Goal: Task Accomplishment & Management: Manage account settings

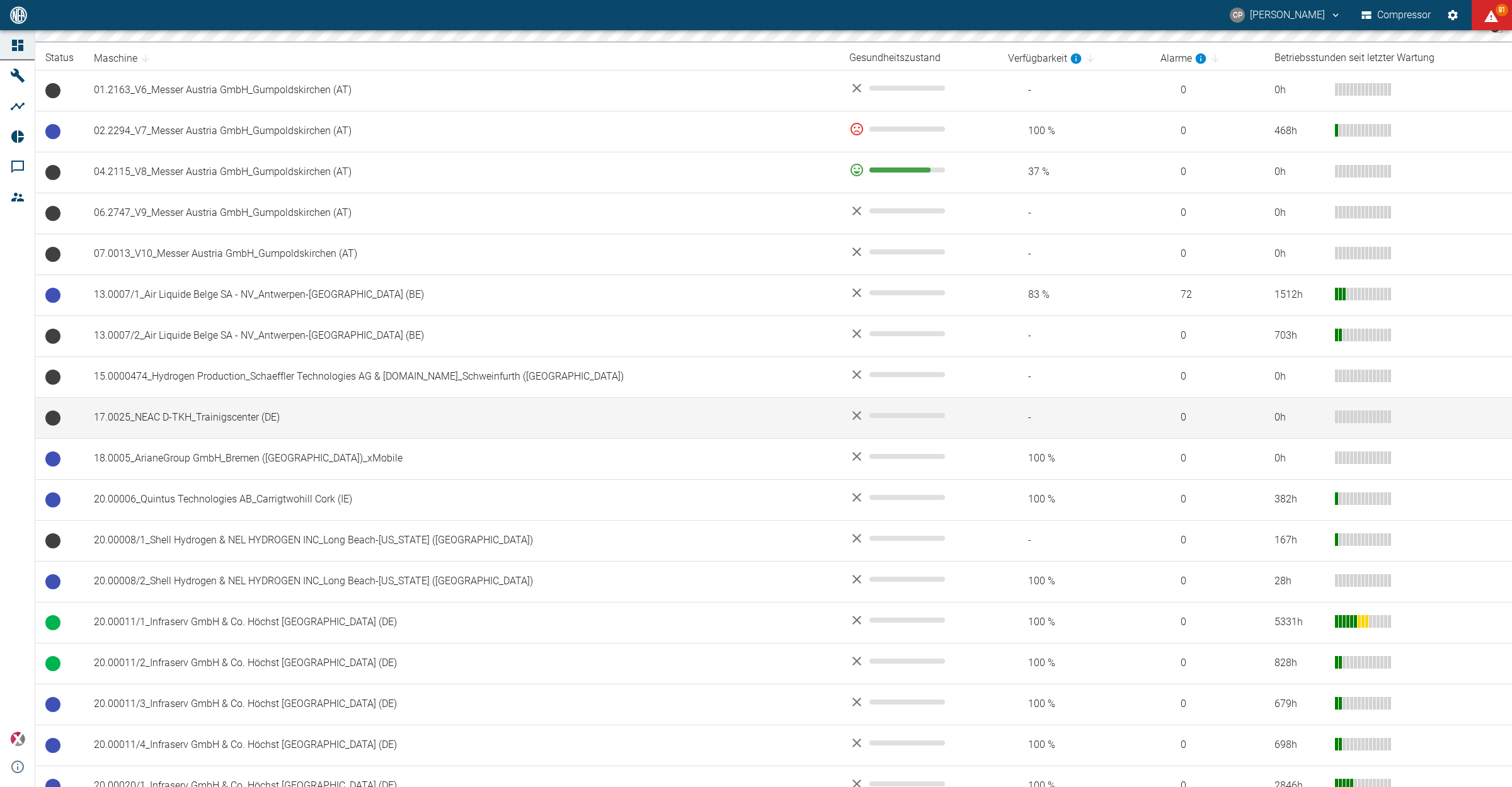
scroll to position [236, 0]
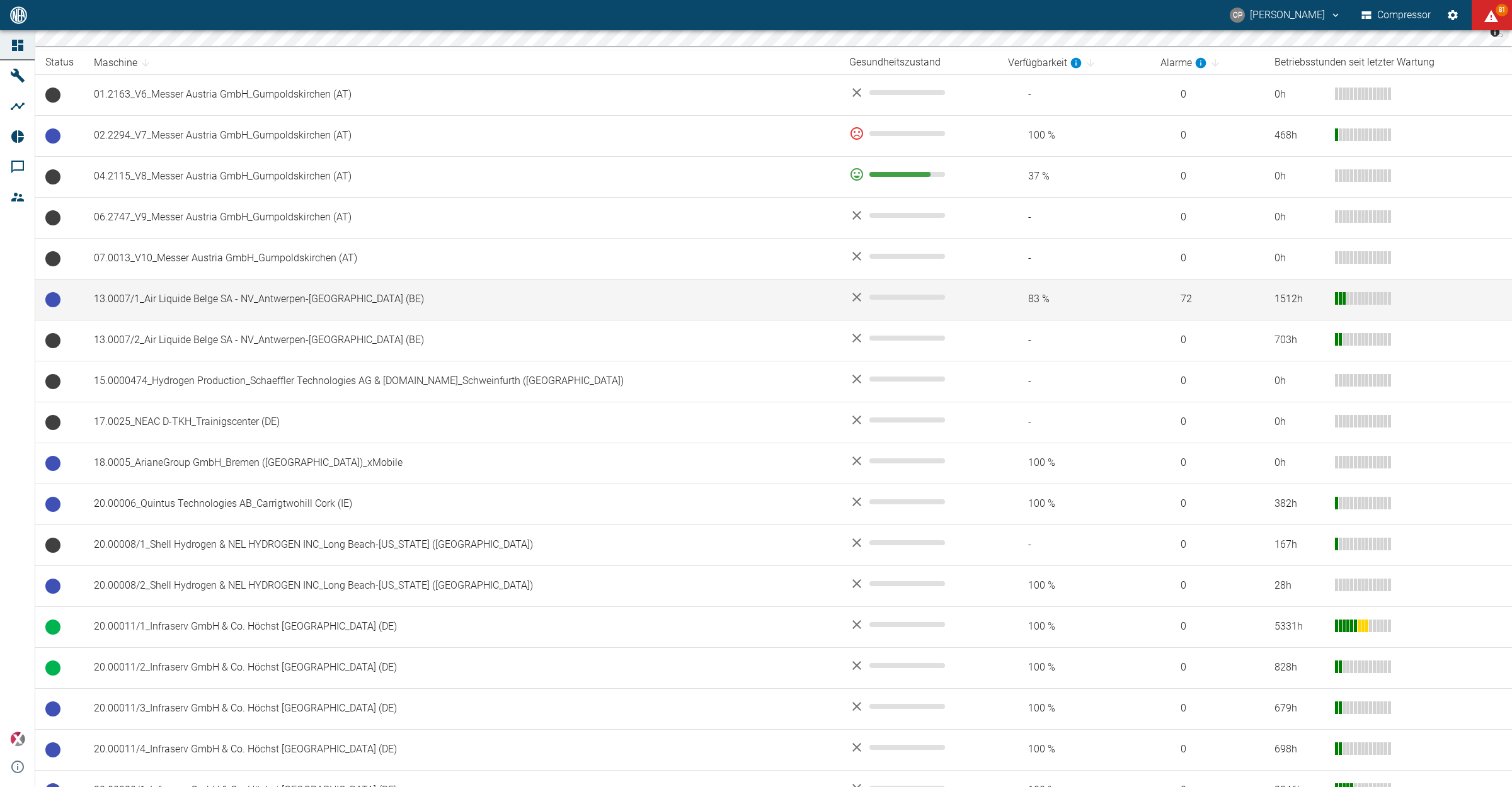
click at [196, 309] on td "13.0007/1_Air Liquide Belge SA - NV_Antwerpen-[GEOGRAPHIC_DATA] (BE)" at bounding box center [461, 299] width 755 height 41
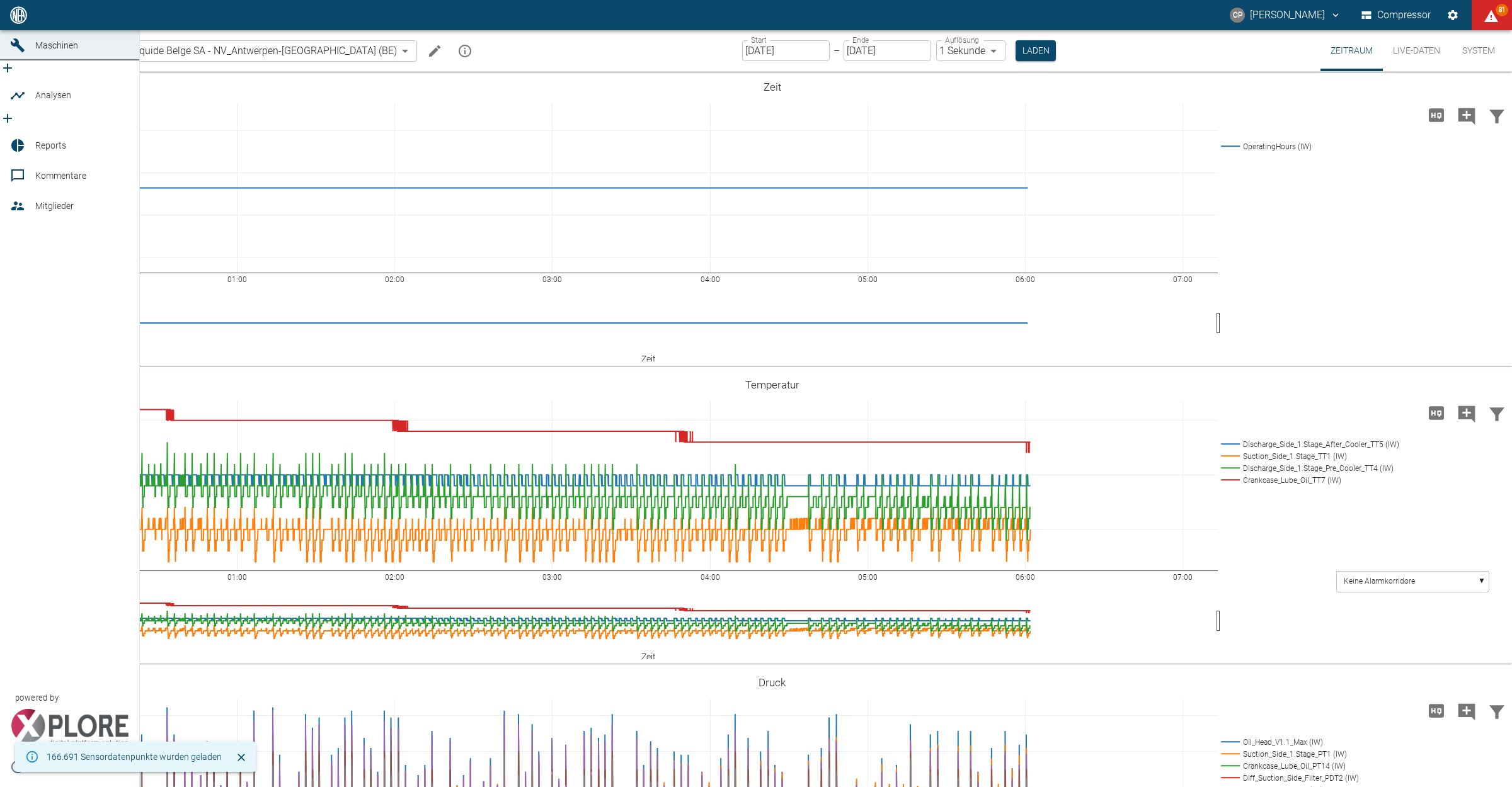
click at [21, 23] on icon at bounding box center [17, 15] width 15 height 15
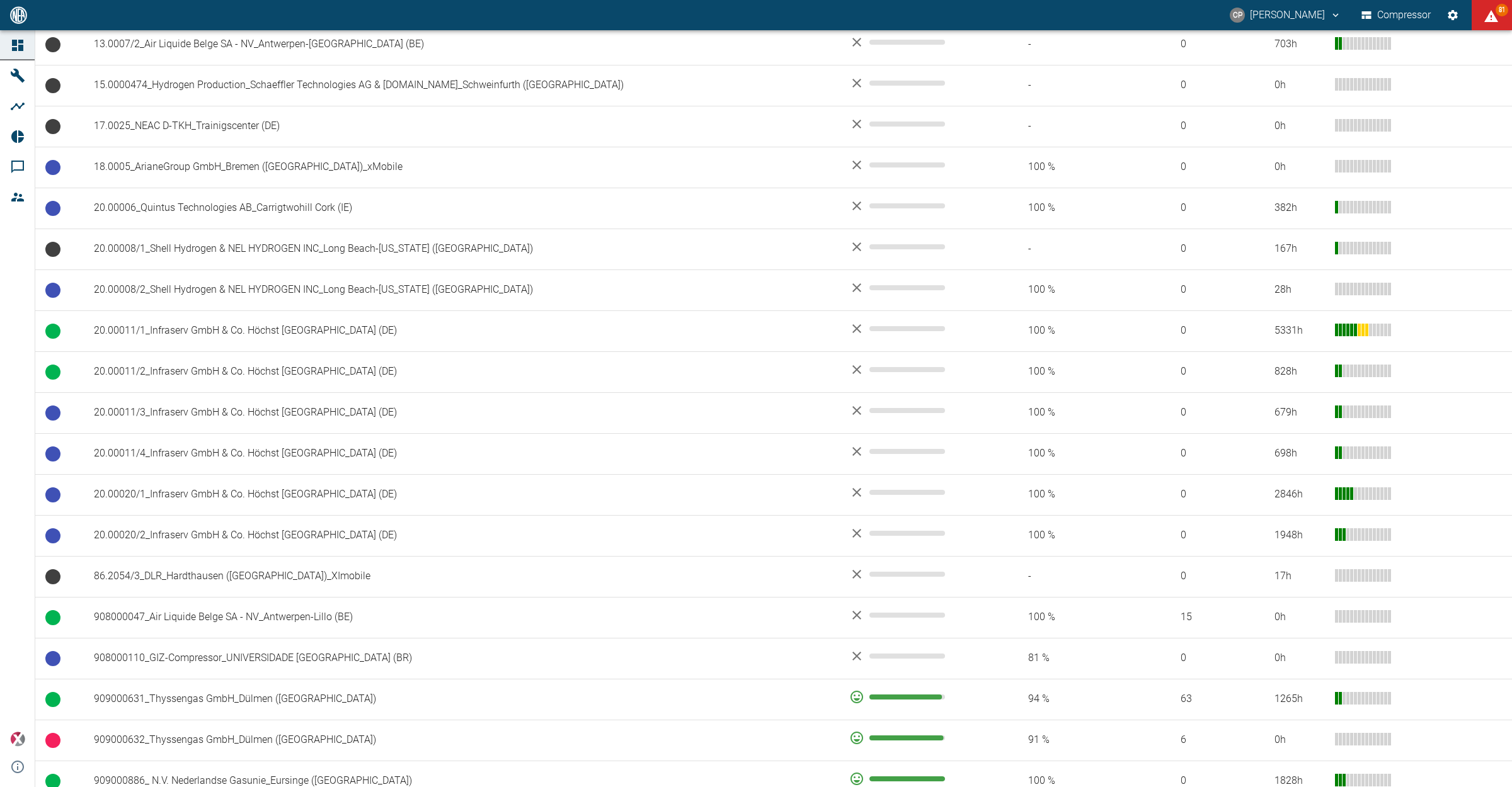
scroll to position [709, 0]
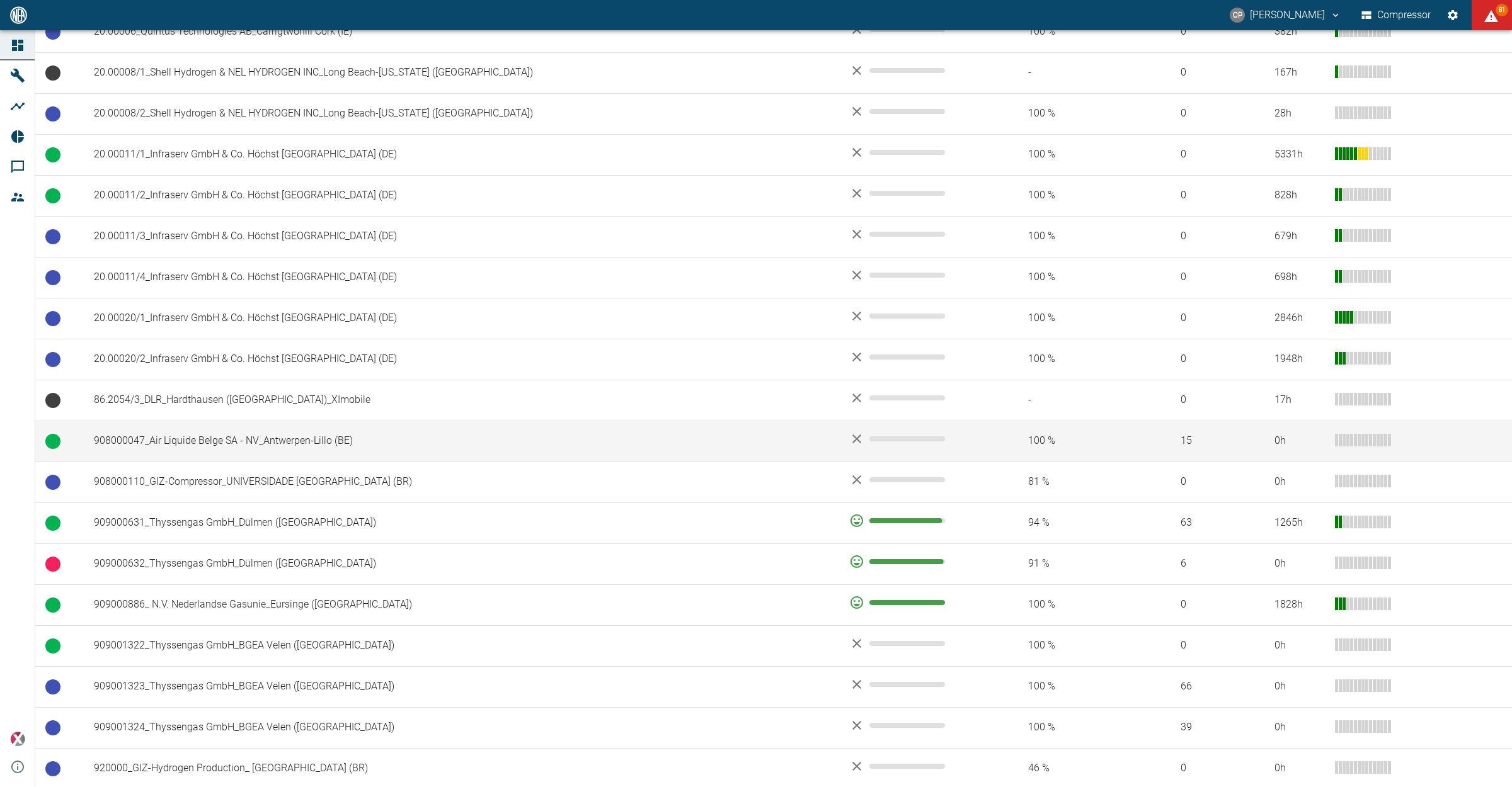
click at [228, 447] on td "908000047_Air Liquide Belge SA - NV_Antwerpen-Lillo (BE)" at bounding box center [461, 441] width 755 height 41
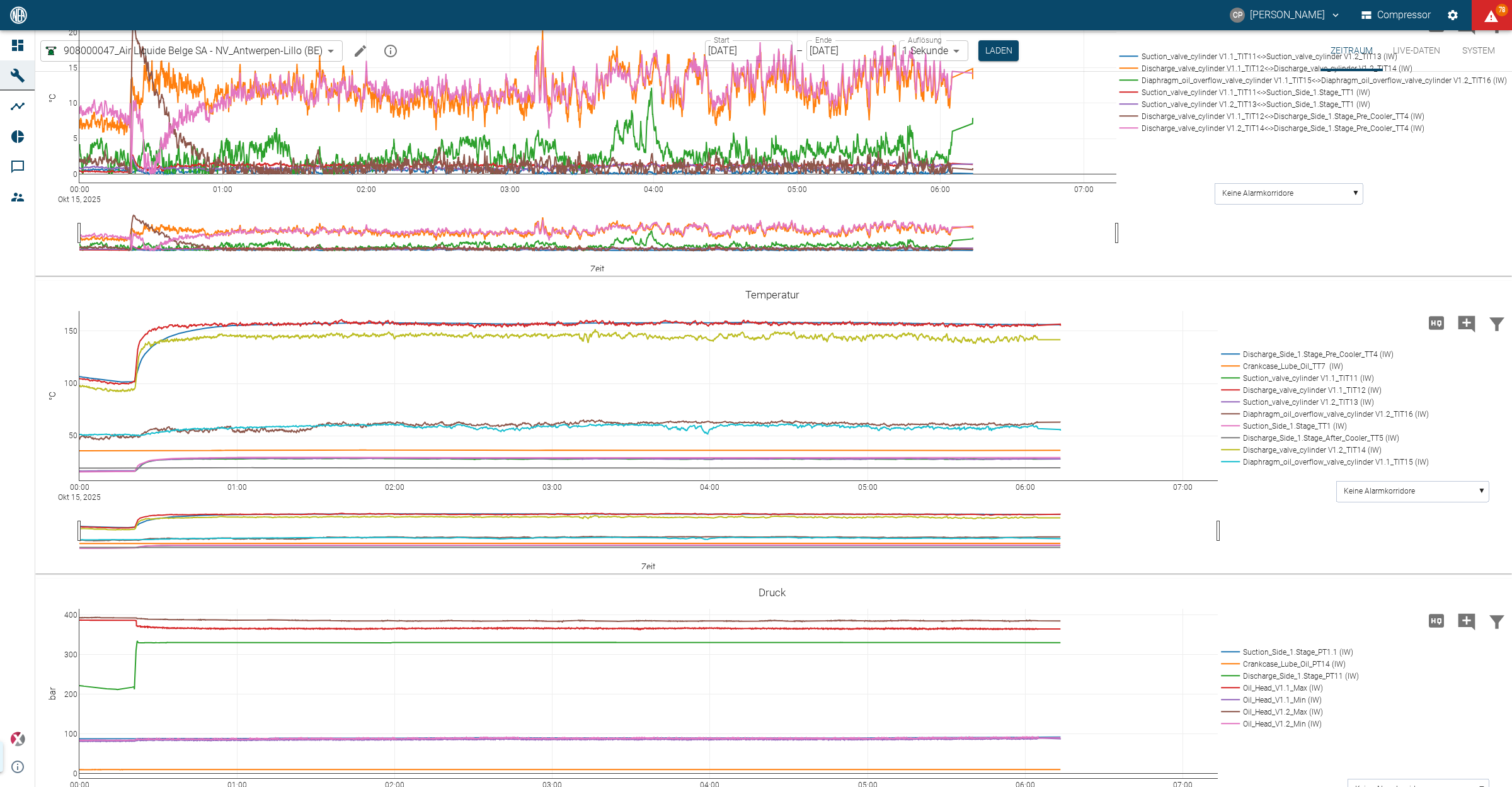
scroll to position [848, 0]
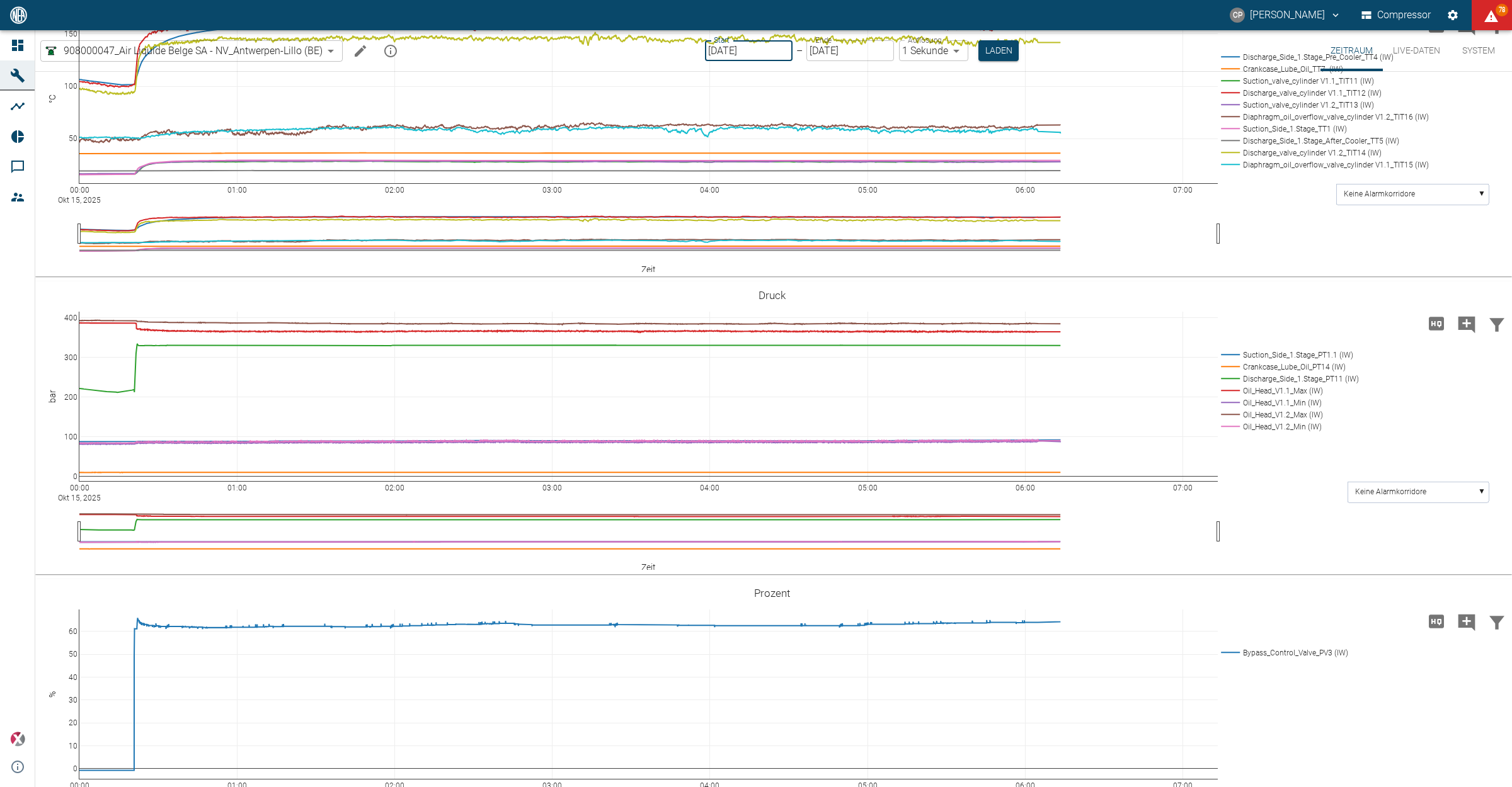
click at [782, 51] on input "[DATE]" at bounding box center [748, 51] width 87 height 21
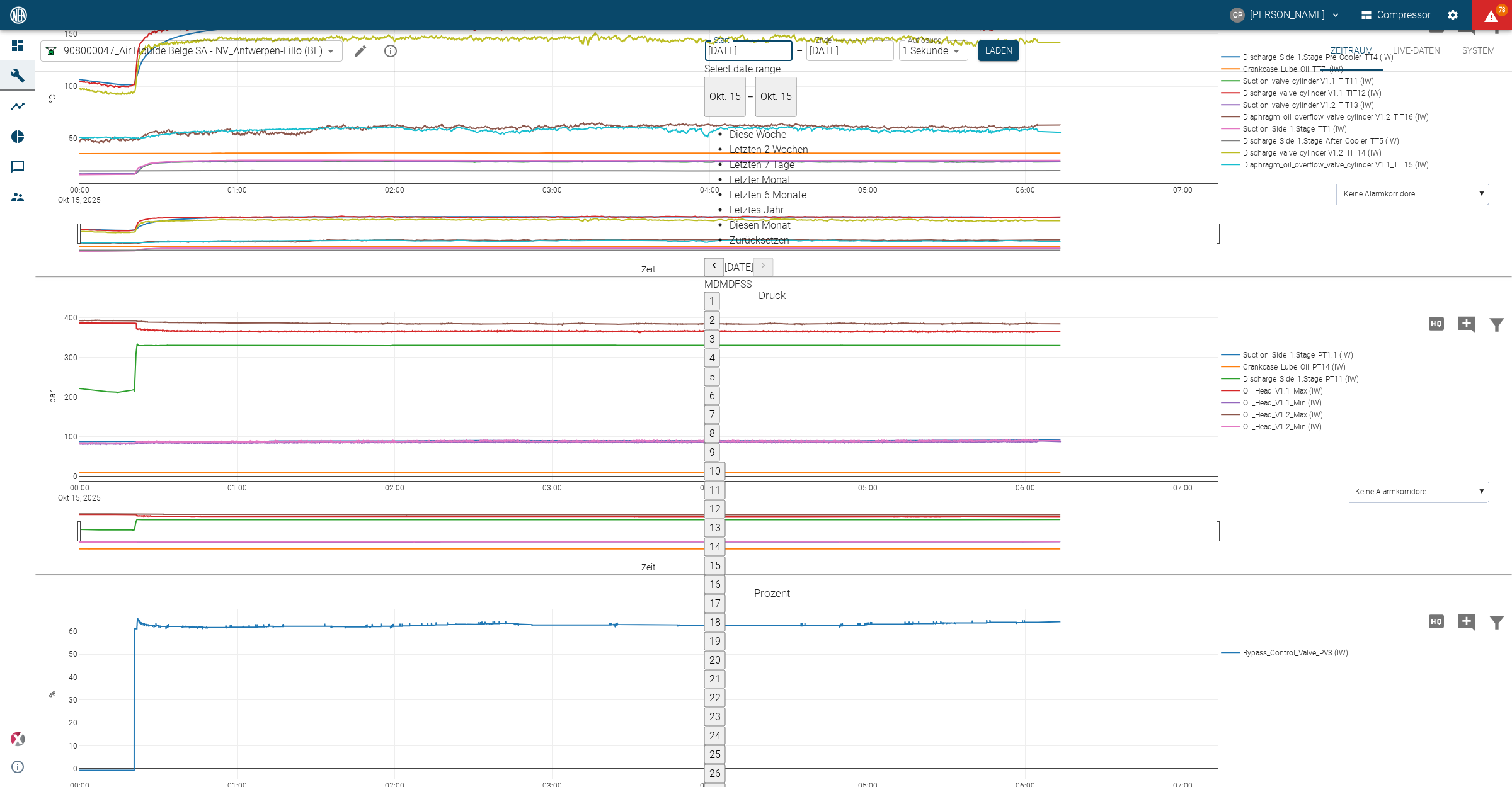
type input "14.10.2025"
click at [949, 51] on body "CP Christoph Palm Compressor 78 Dashboard Maschinen Analysen Reports Kommentare…" at bounding box center [756, 393] width 1512 height 787
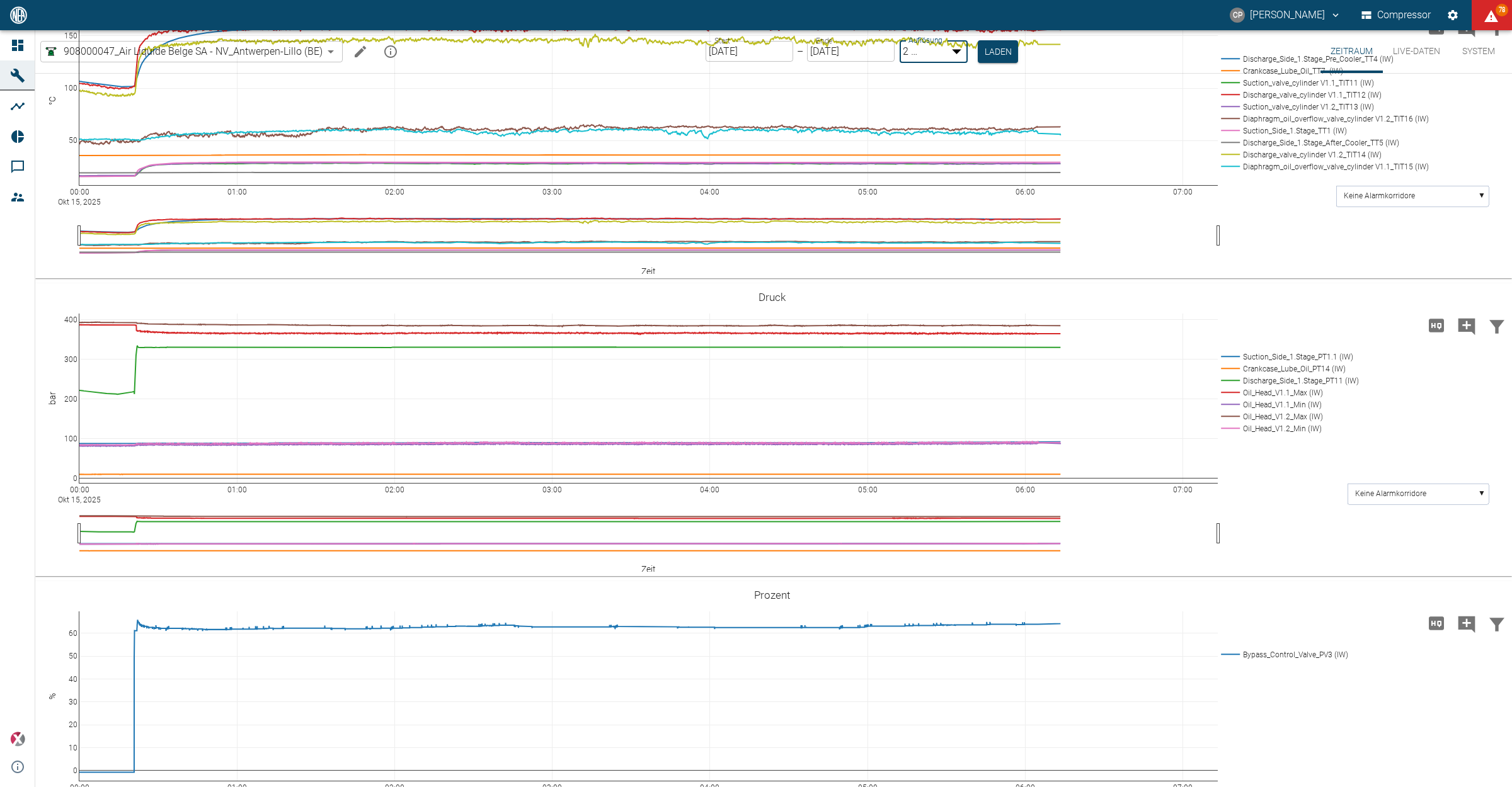
type input "1sec"
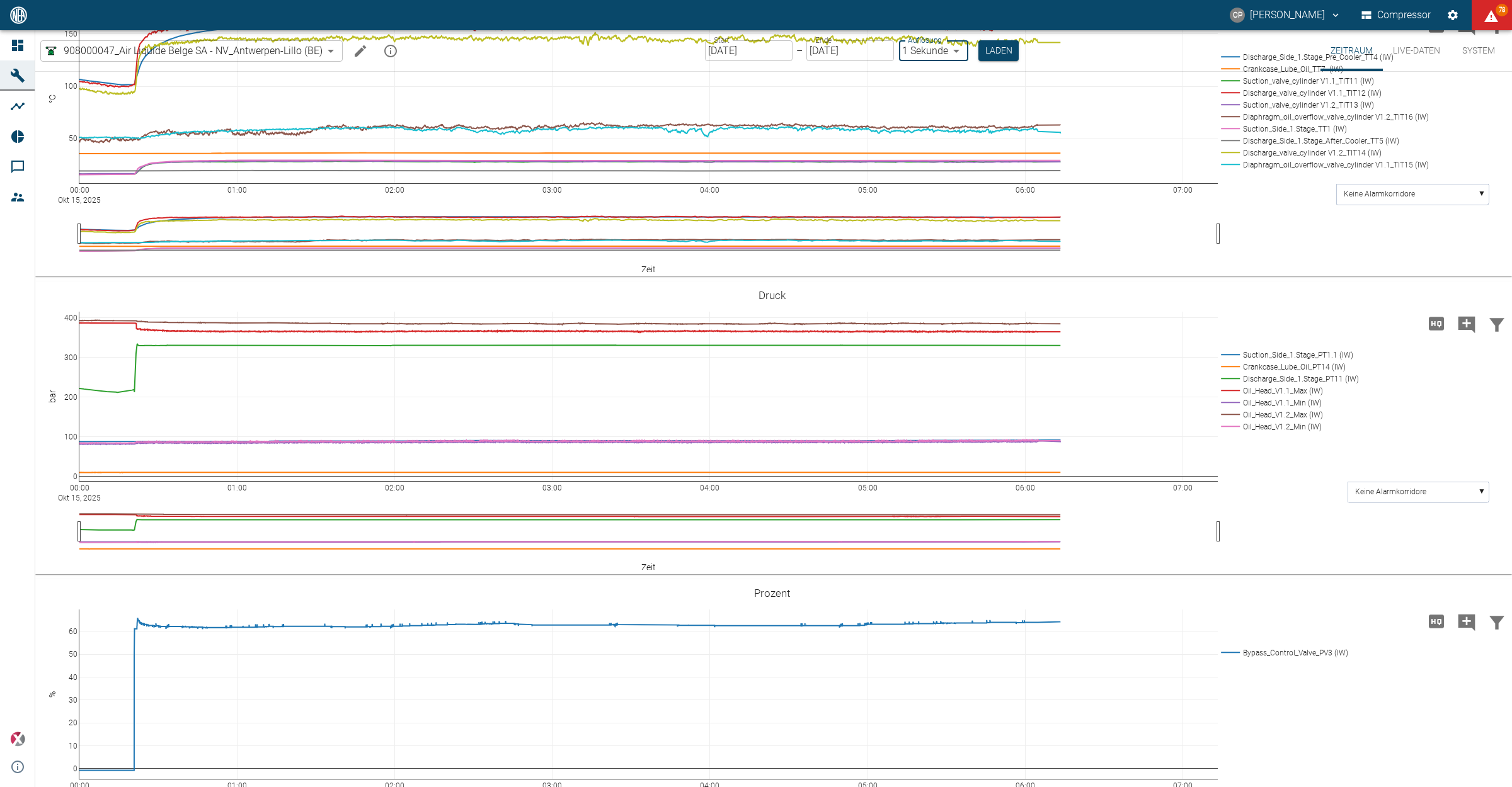
click at [1005, 44] on button "Laden" at bounding box center [998, 51] width 40 height 21
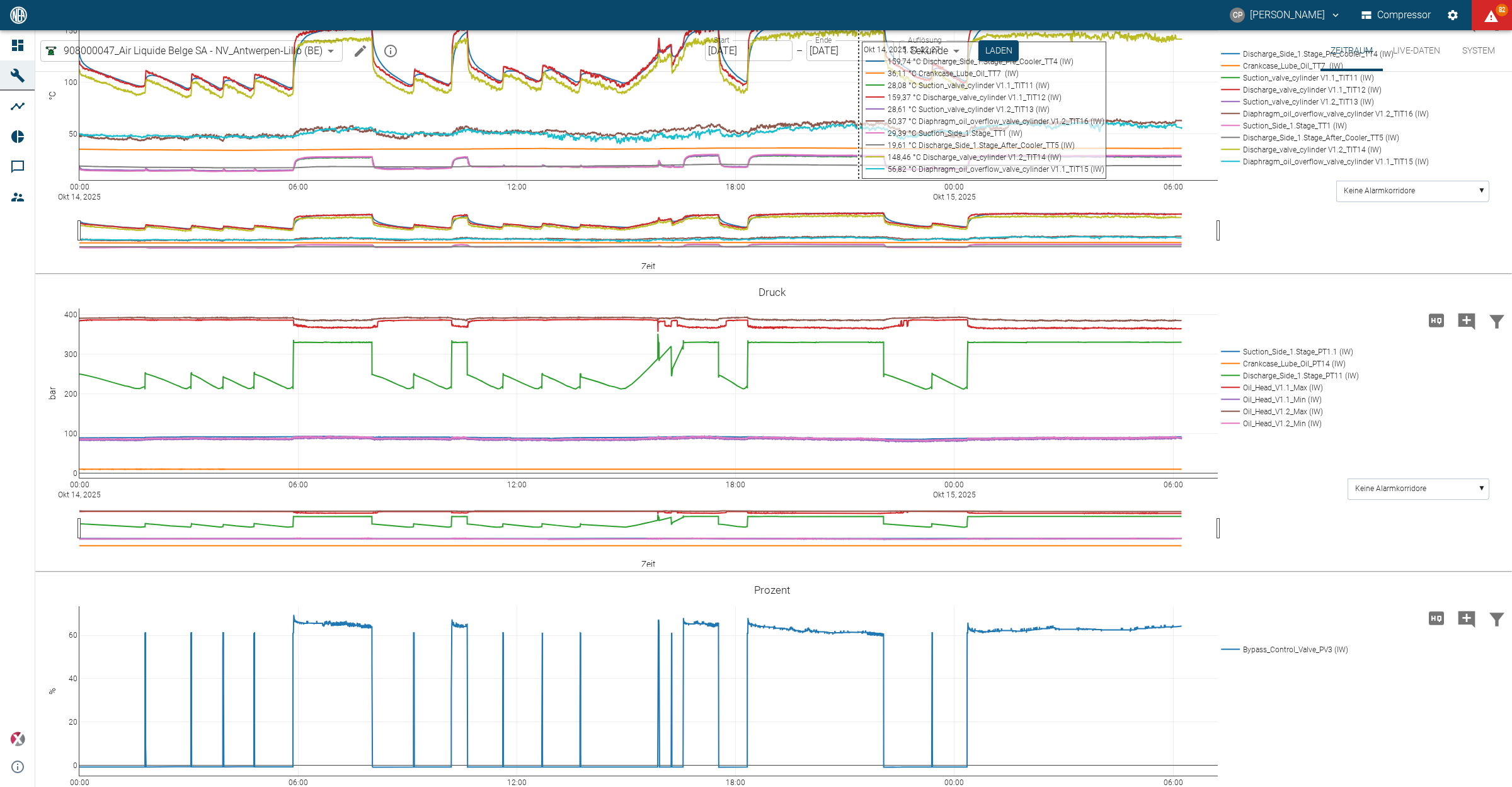
scroll to position [945, 0]
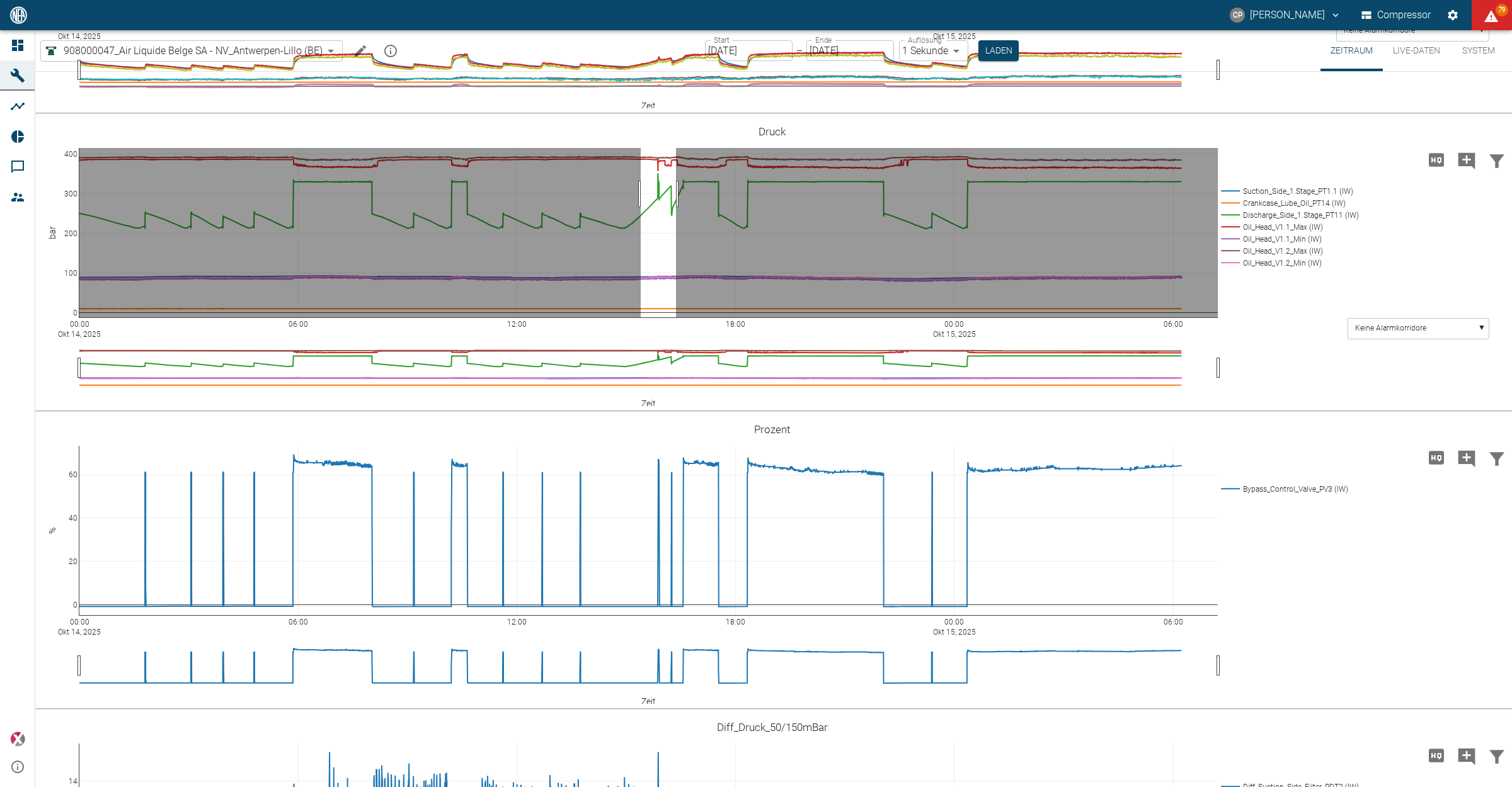
drag, startPoint x: 640, startPoint y: 395, endPoint x: 676, endPoint y: 395, distance: 36.0
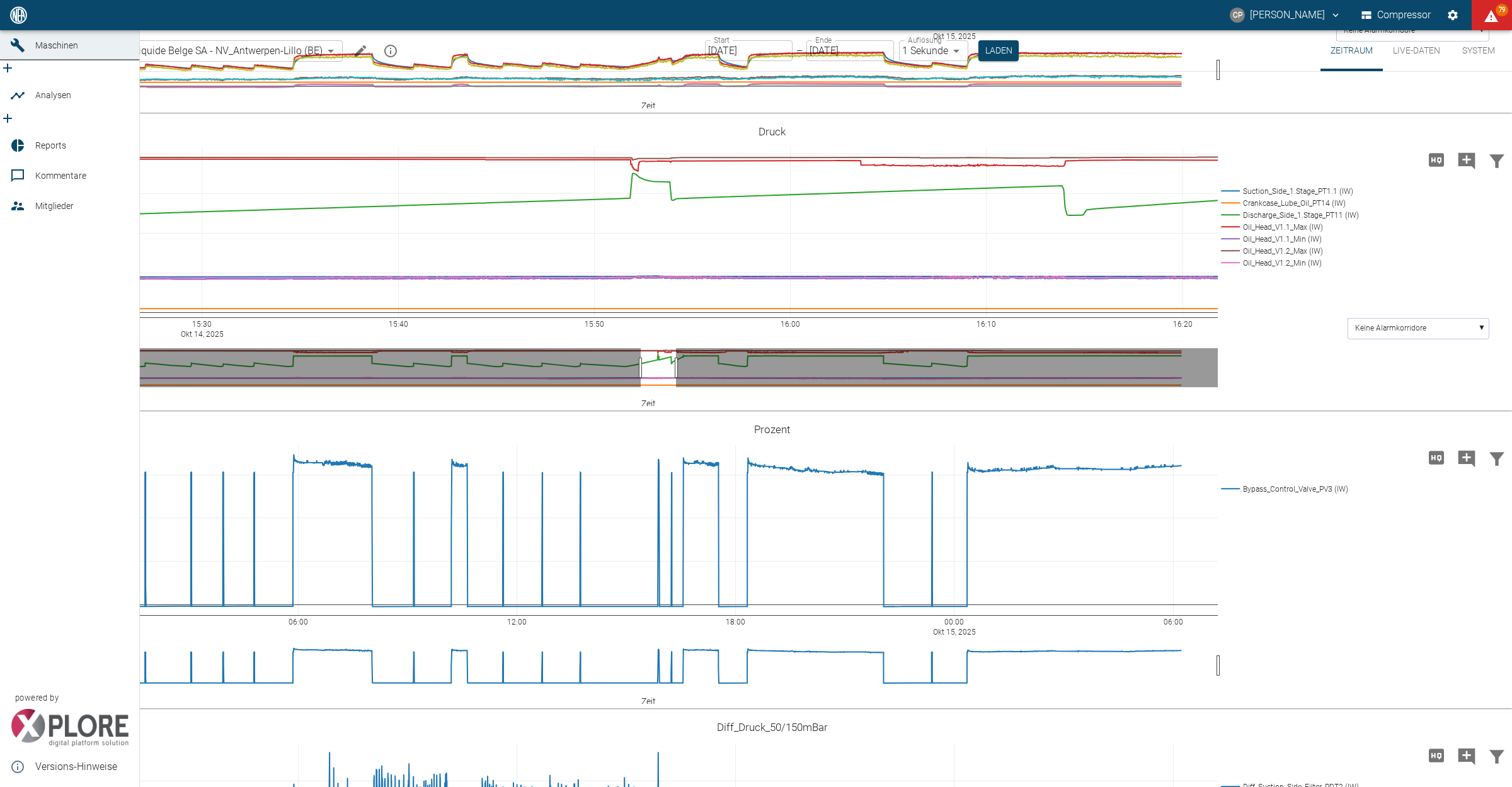
click at [7, 30] on link "Dashboard" at bounding box center [70, 15] width 140 height 30
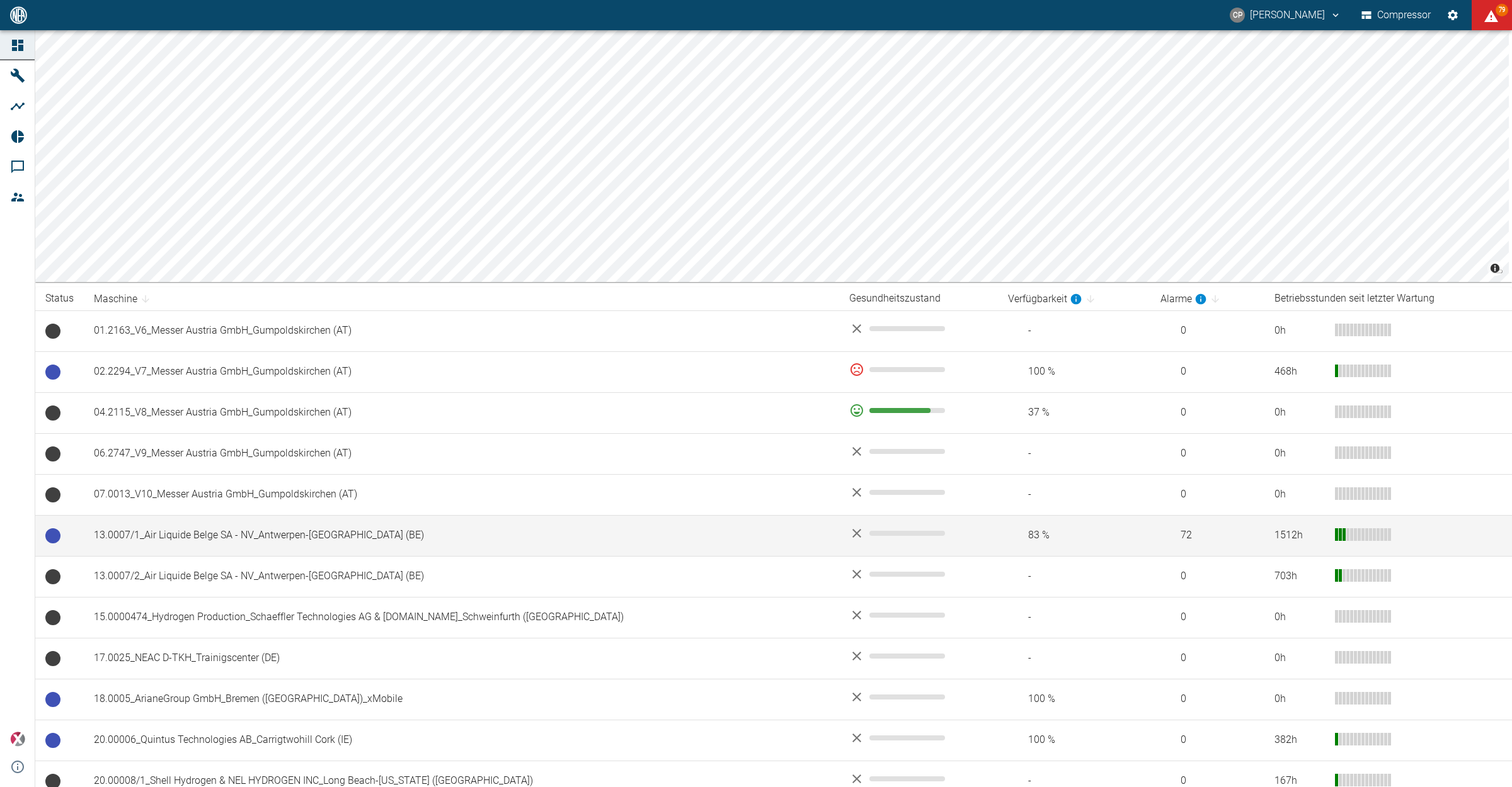
click at [247, 545] on td "13.0007/1_Air Liquide Belge SA - NV_Antwerpen-[GEOGRAPHIC_DATA] (BE)" at bounding box center [461, 535] width 755 height 41
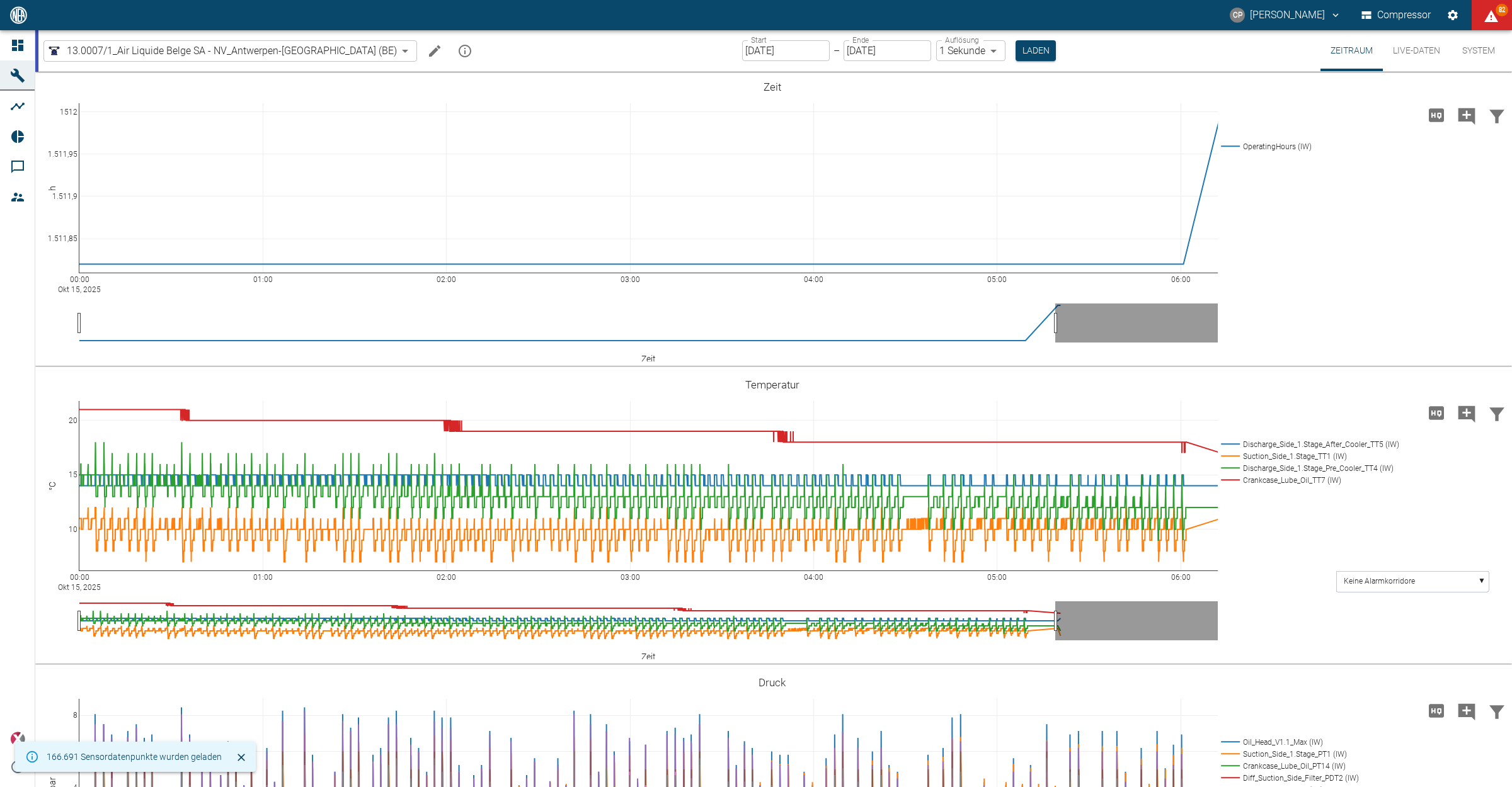
click at [742, 46] on input "[DATE]" at bounding box center [786, 51] width 87 height 21
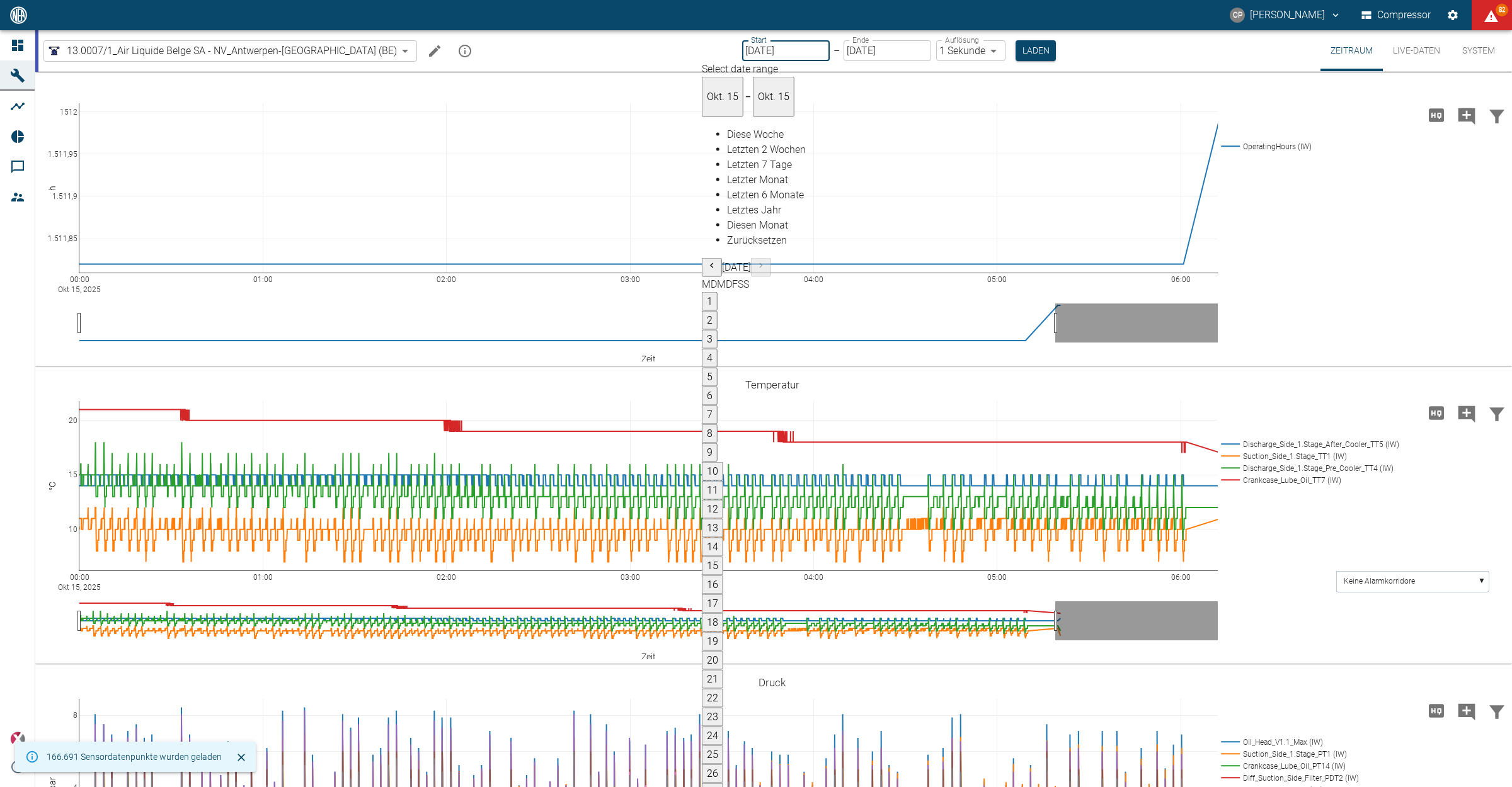
type input "14.10.2025"
type input "2min"
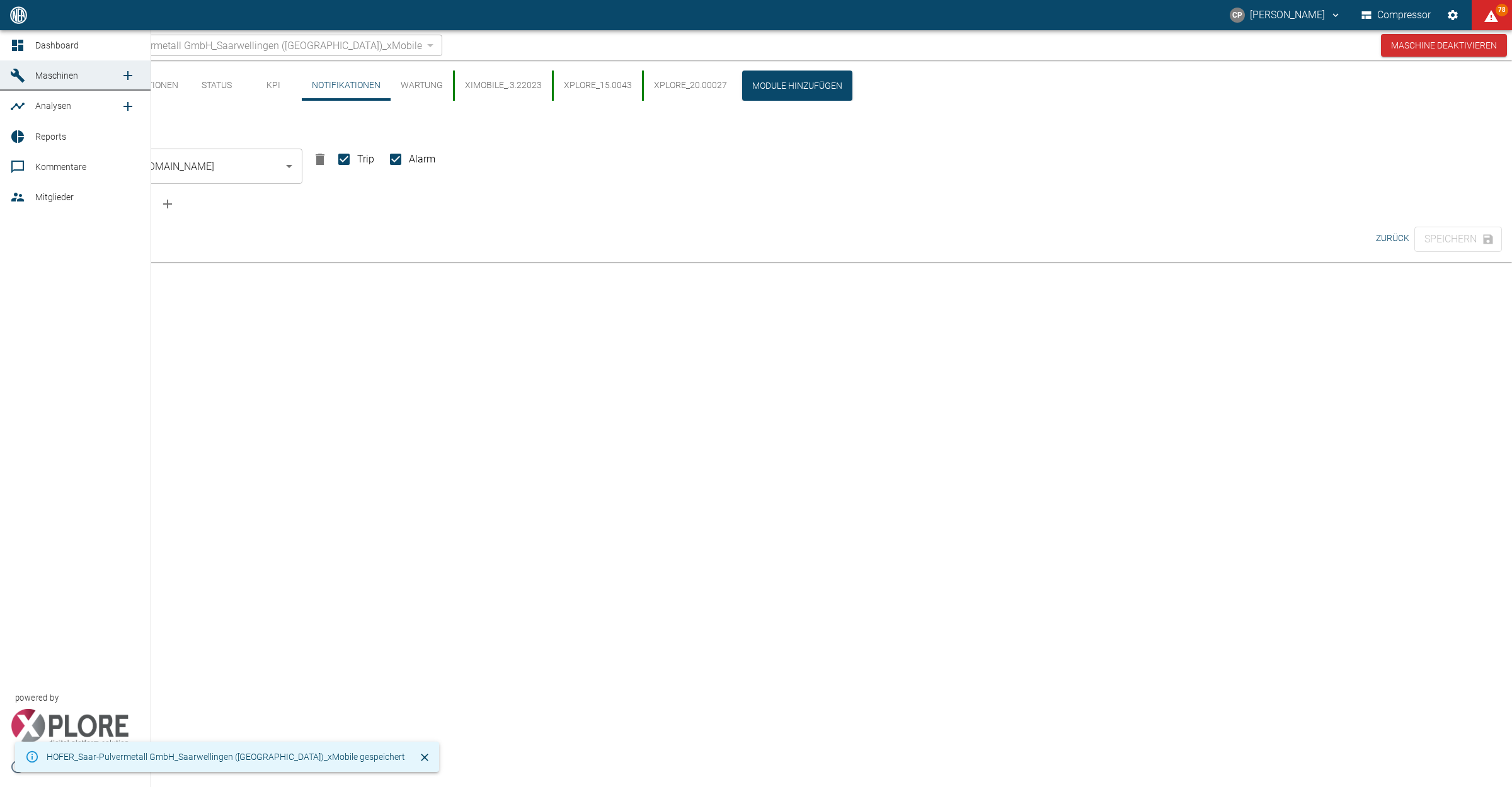
click at [121, 104] on icon "new /analyses/list/0" at bounding box center [128, 106] width 15 height 15
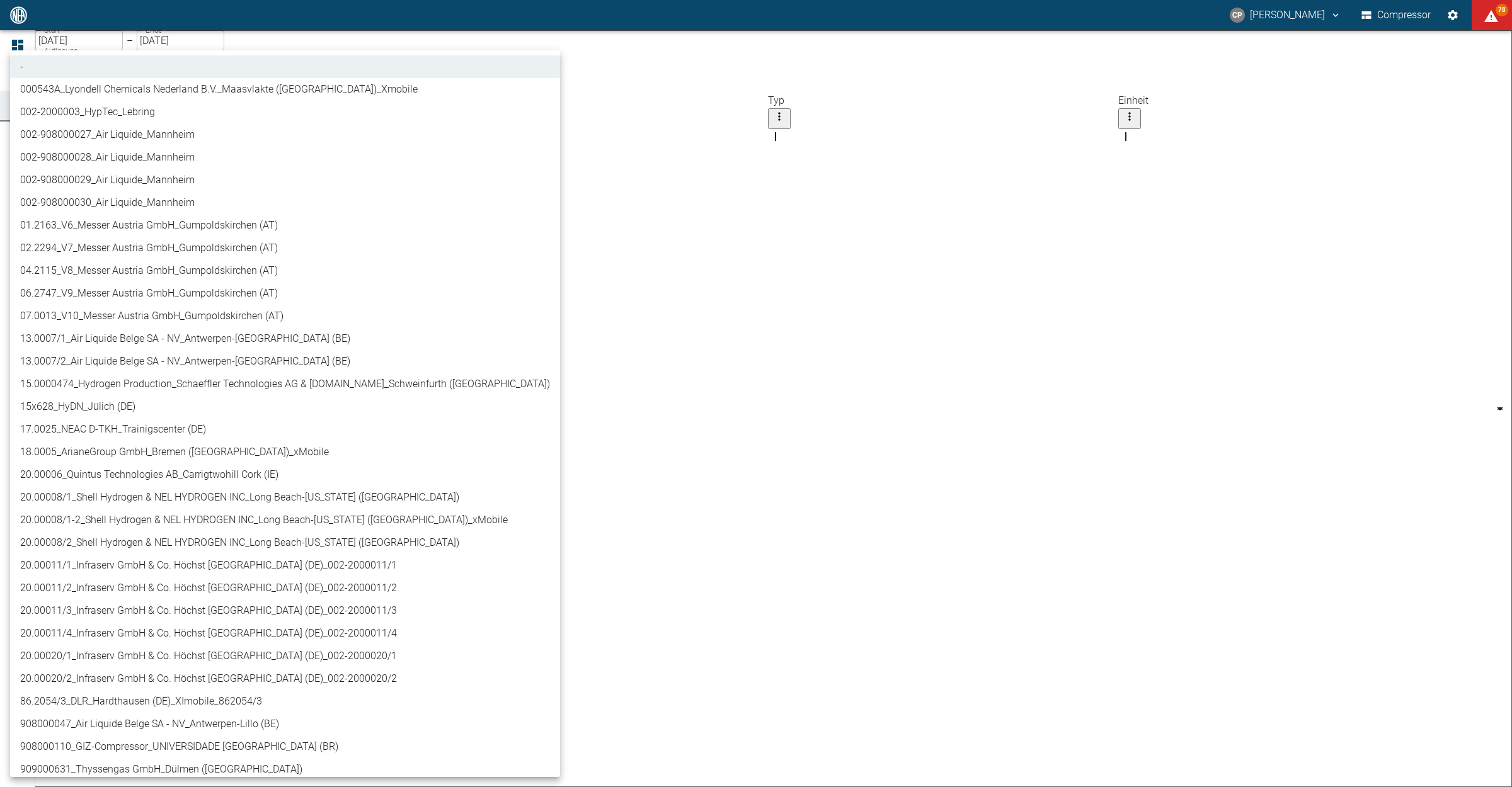
click at [193, 110] on body "CP [PERSON_NAME] Compressor 78 Dashboard Maschinen Analysen Reports Kommentare …" at bounding box center [756, 393] width 1512 height 787
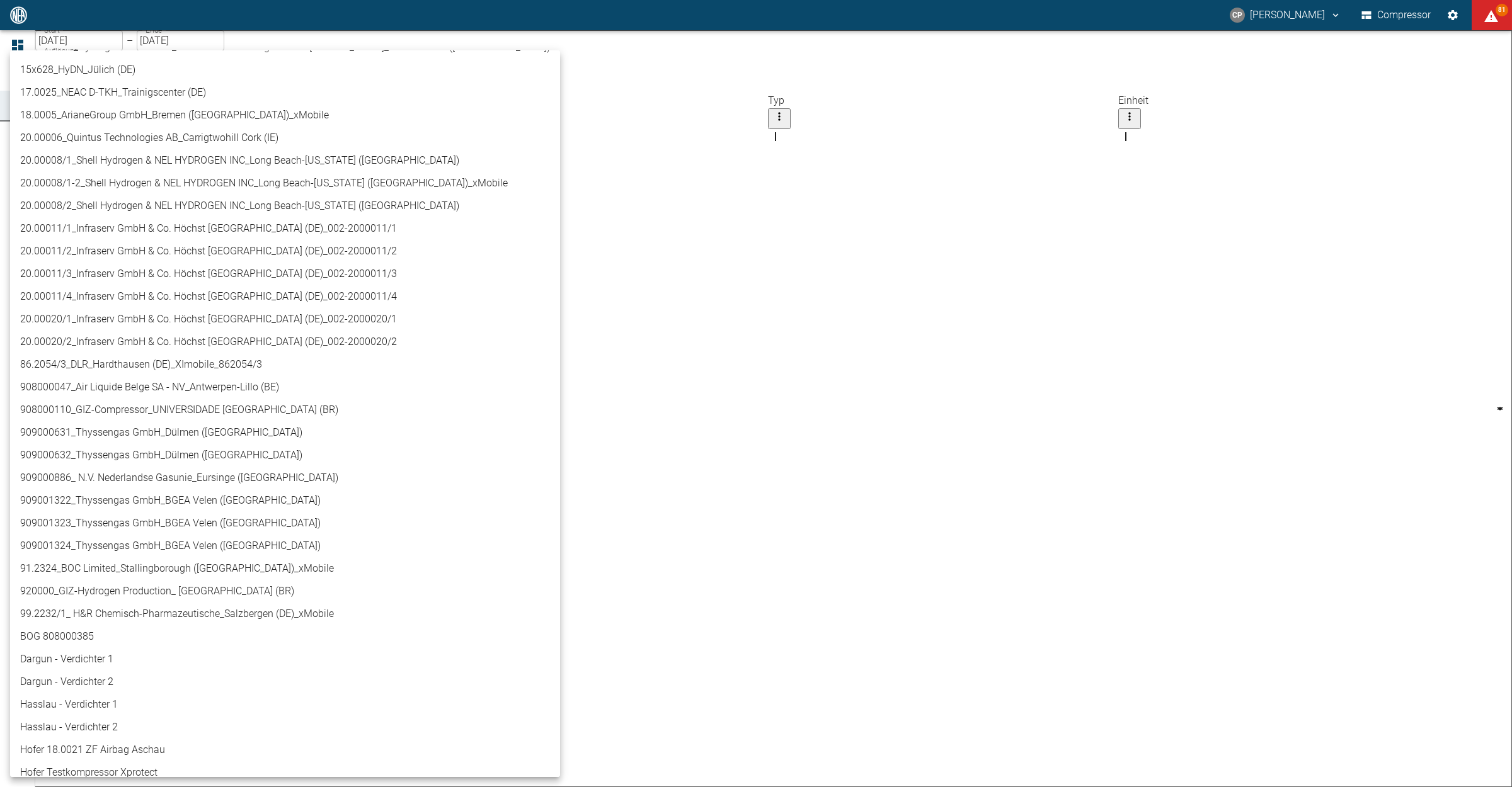
scroll to position [326, 0]
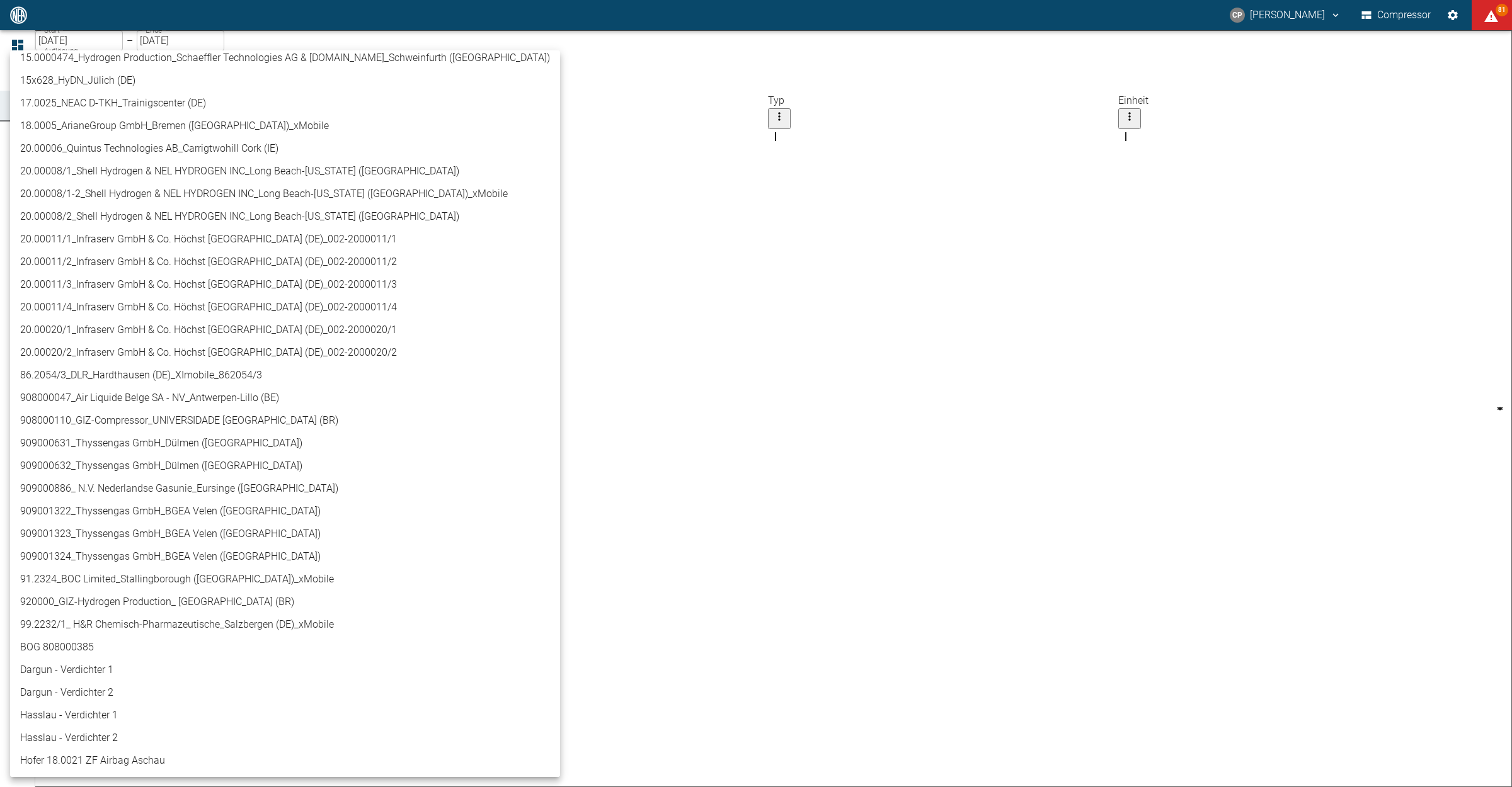
click at [110, 439] on li "909000631_Thyssengas GmbH_Dülmen ([GEOGRAPHIC_DATA])" at bounding box center [285, 443] width 550 height 23
type input "a6252582-01dd-49cb-8dbe-0742b28bc007"
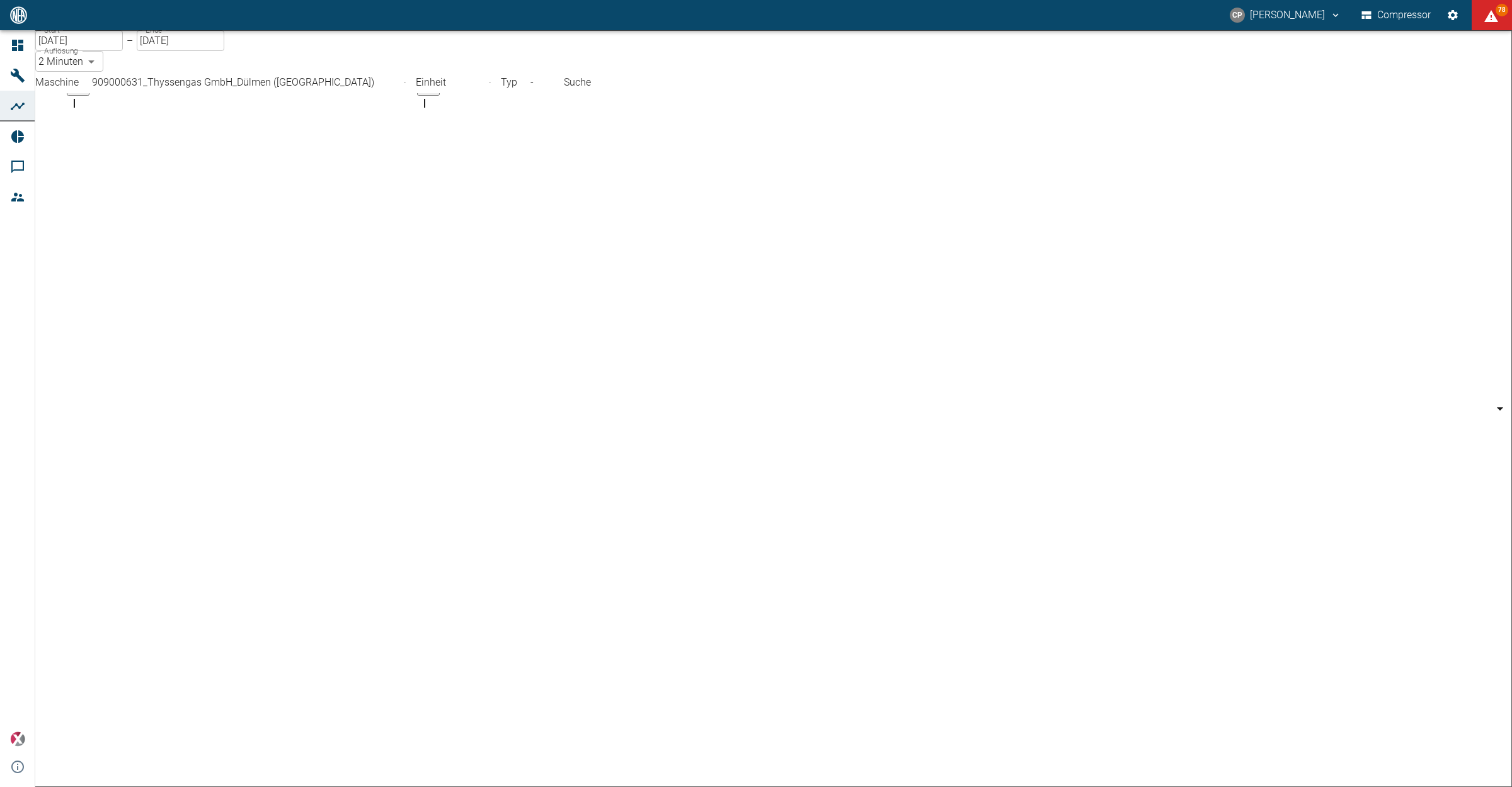
scroll to position [2074, 0]
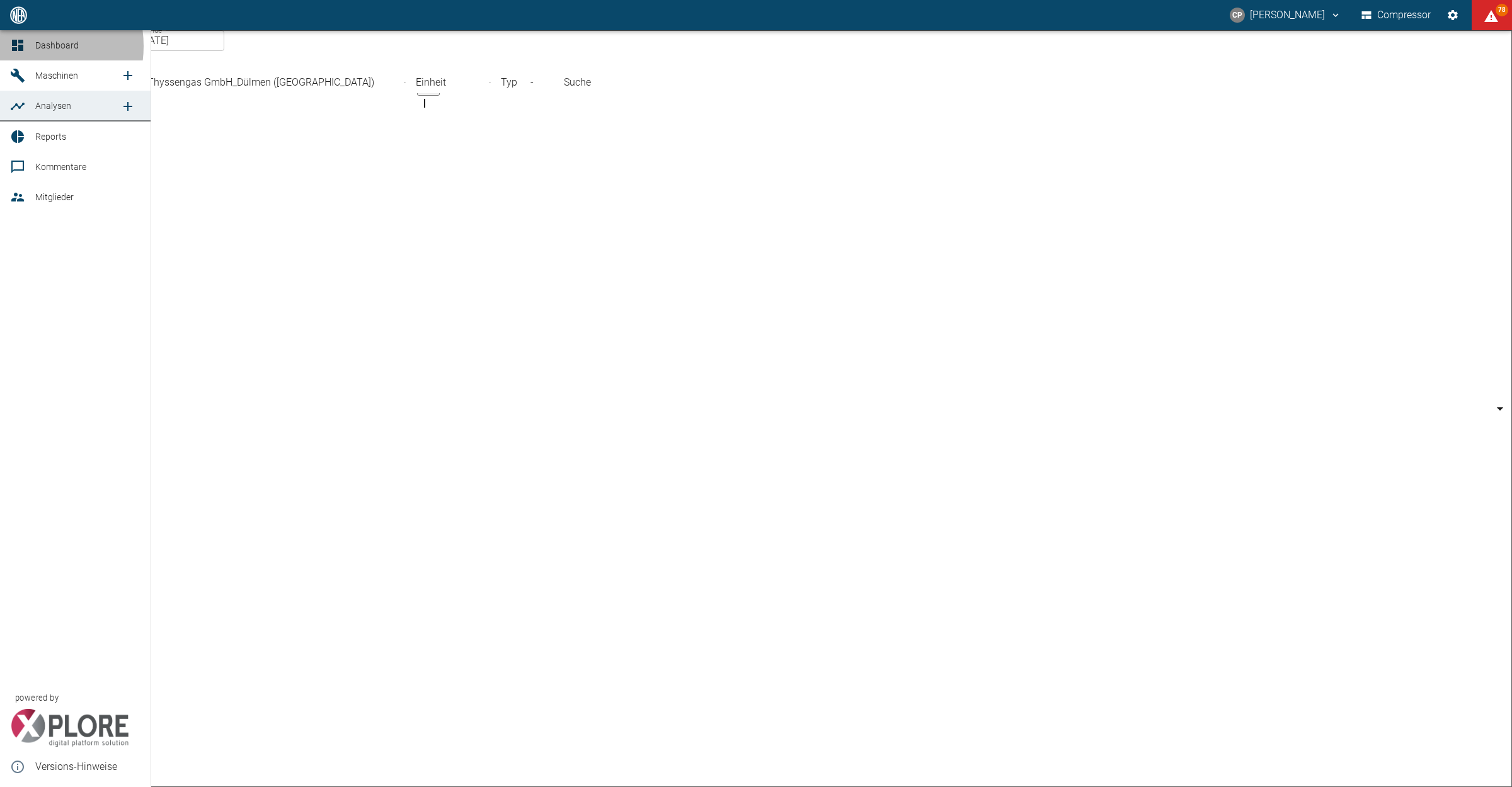
click at [23, 46] on icon at bounding box center [18, 45] width 11 height 11
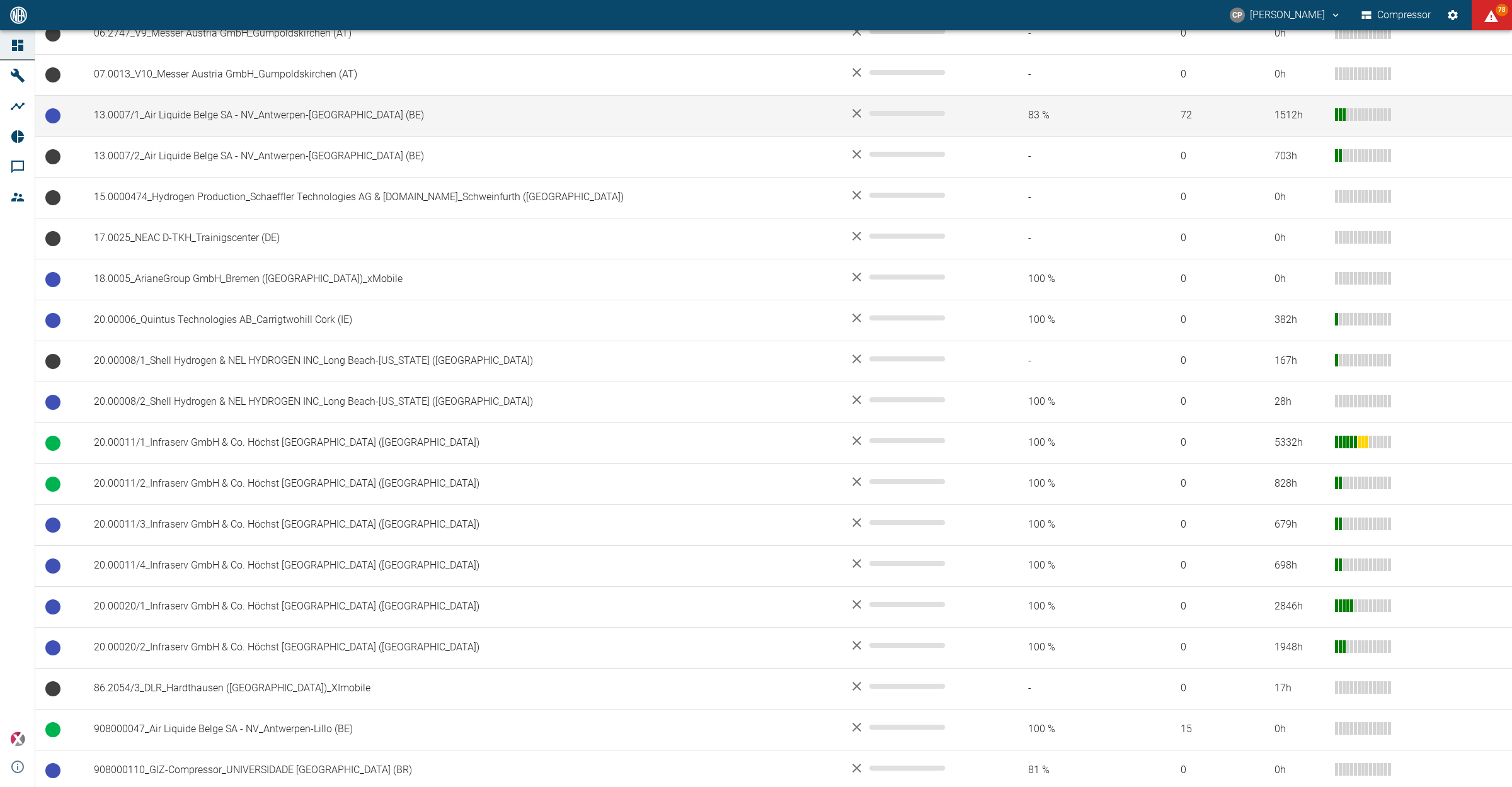
scroll to position [920, 0]
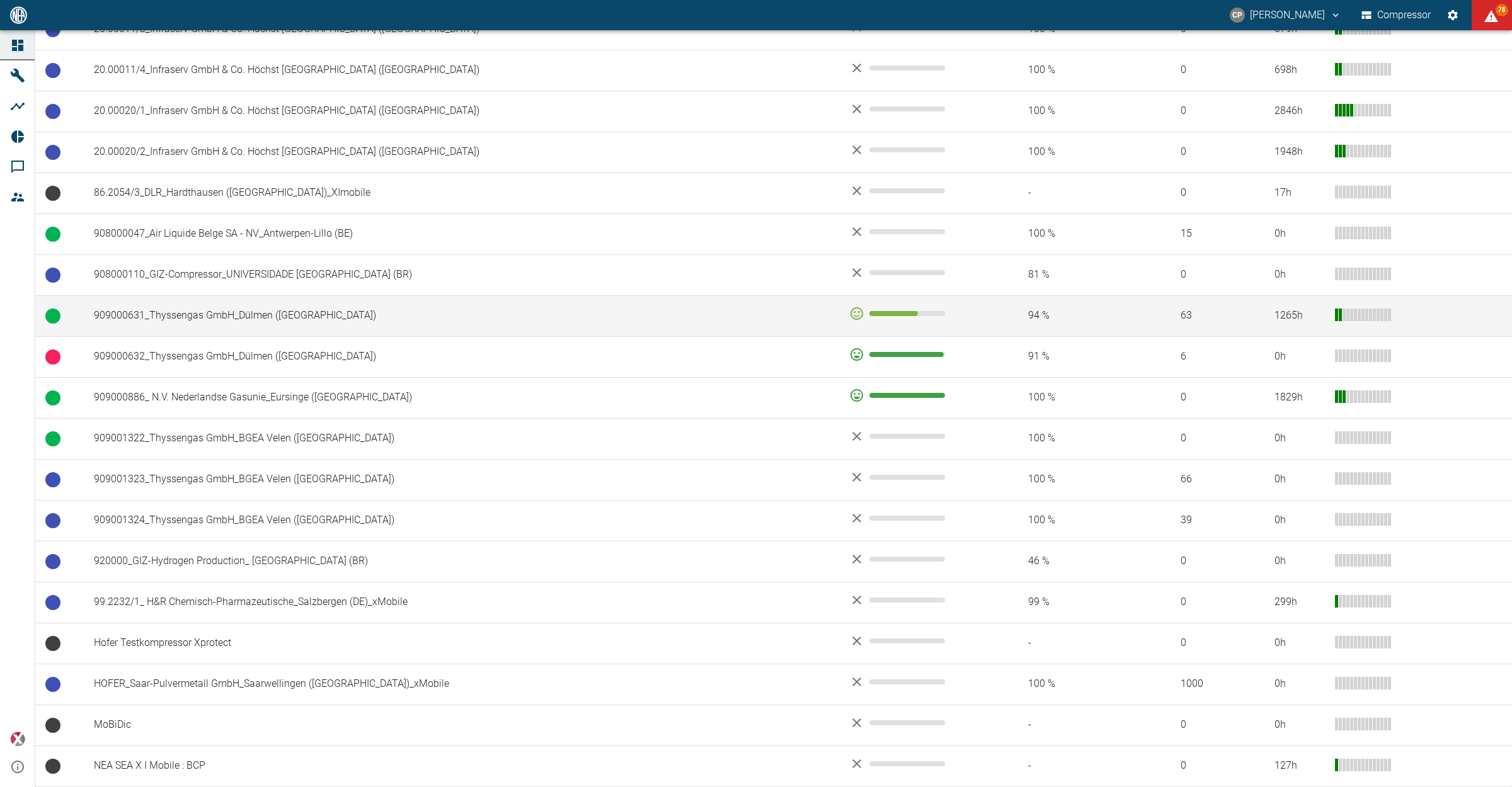
click at [237, 316] on td "909000631_Thyssengas GmbH_Dülmen ([GEOGRAPHIC_DATA])" at bounding box center [461, 316] width 755 height 41
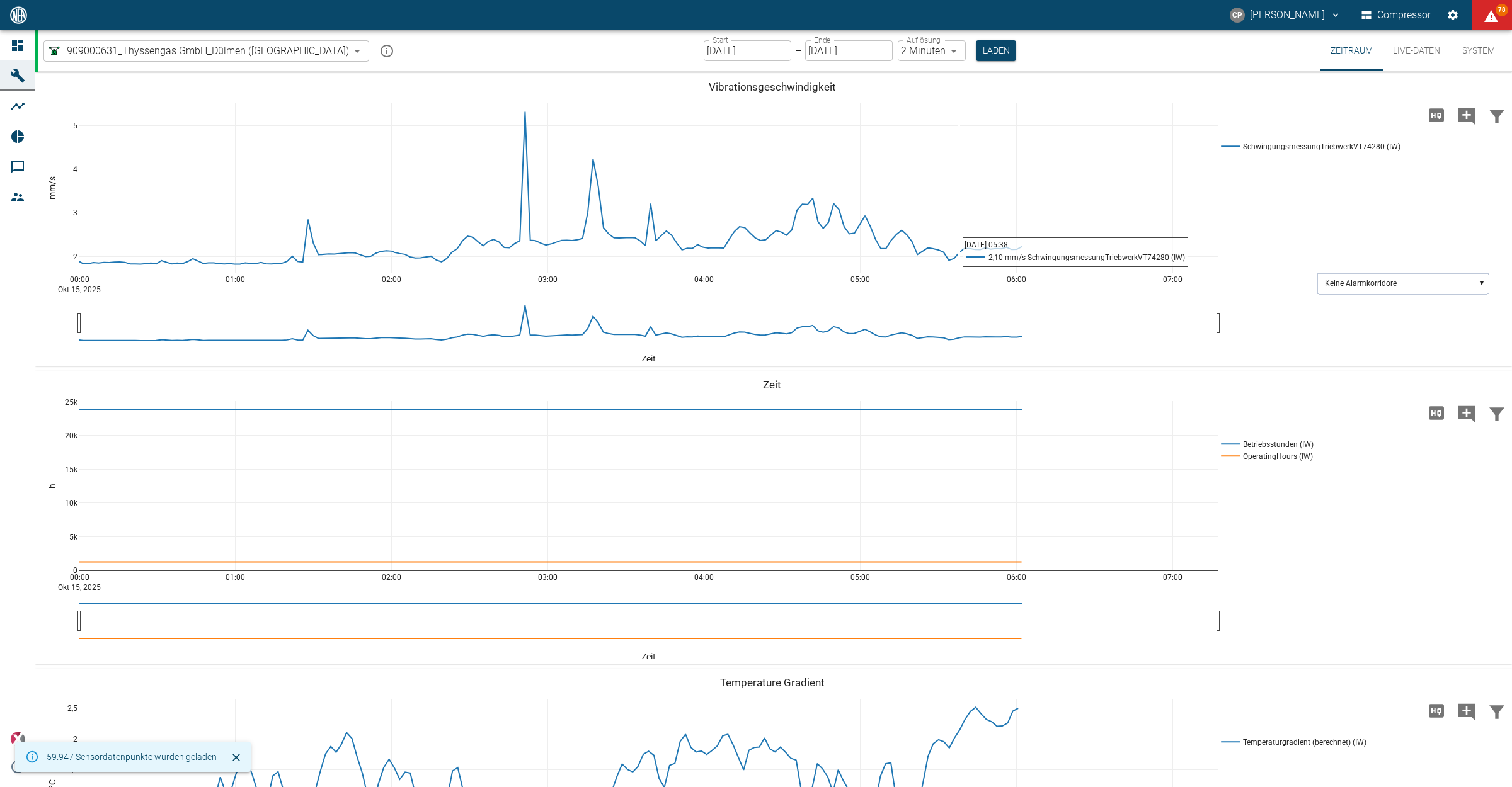
click at [907, 54] on body "CP [PERSON_NAME] Compressor 78 Dashboard Maschinen Analysen Reports Kommentare …" at bounding box center [756, 393] width 1512 height 787
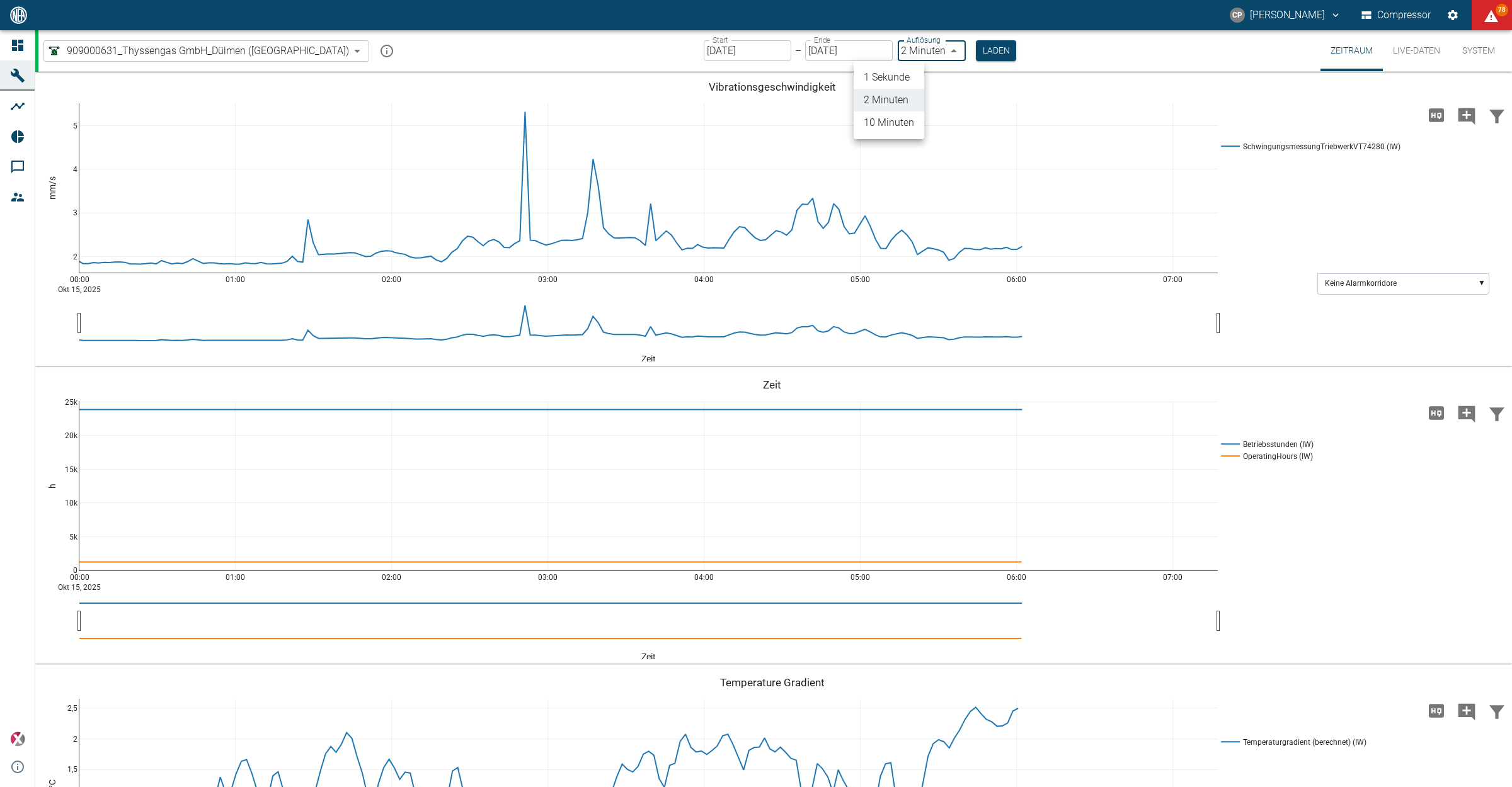
click at [902, 74] on li "1 Sekunde" at bounding box center [888, 78] width 70 height 23
type input "1sec"
click at [977, 51] on button "Laden" at bounding box center [996, 51] width 40 height 21
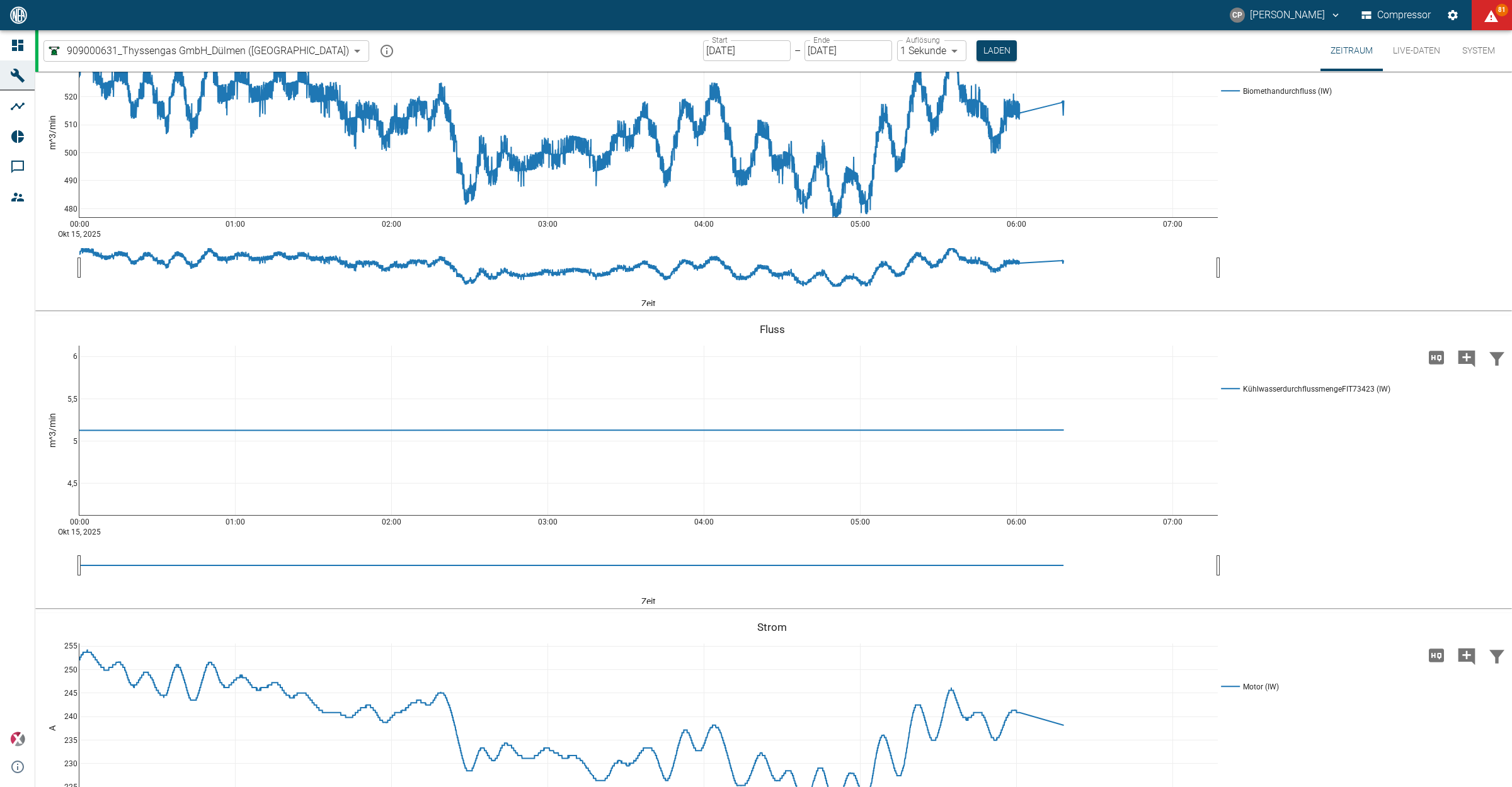
scroll to position [3149, 0]
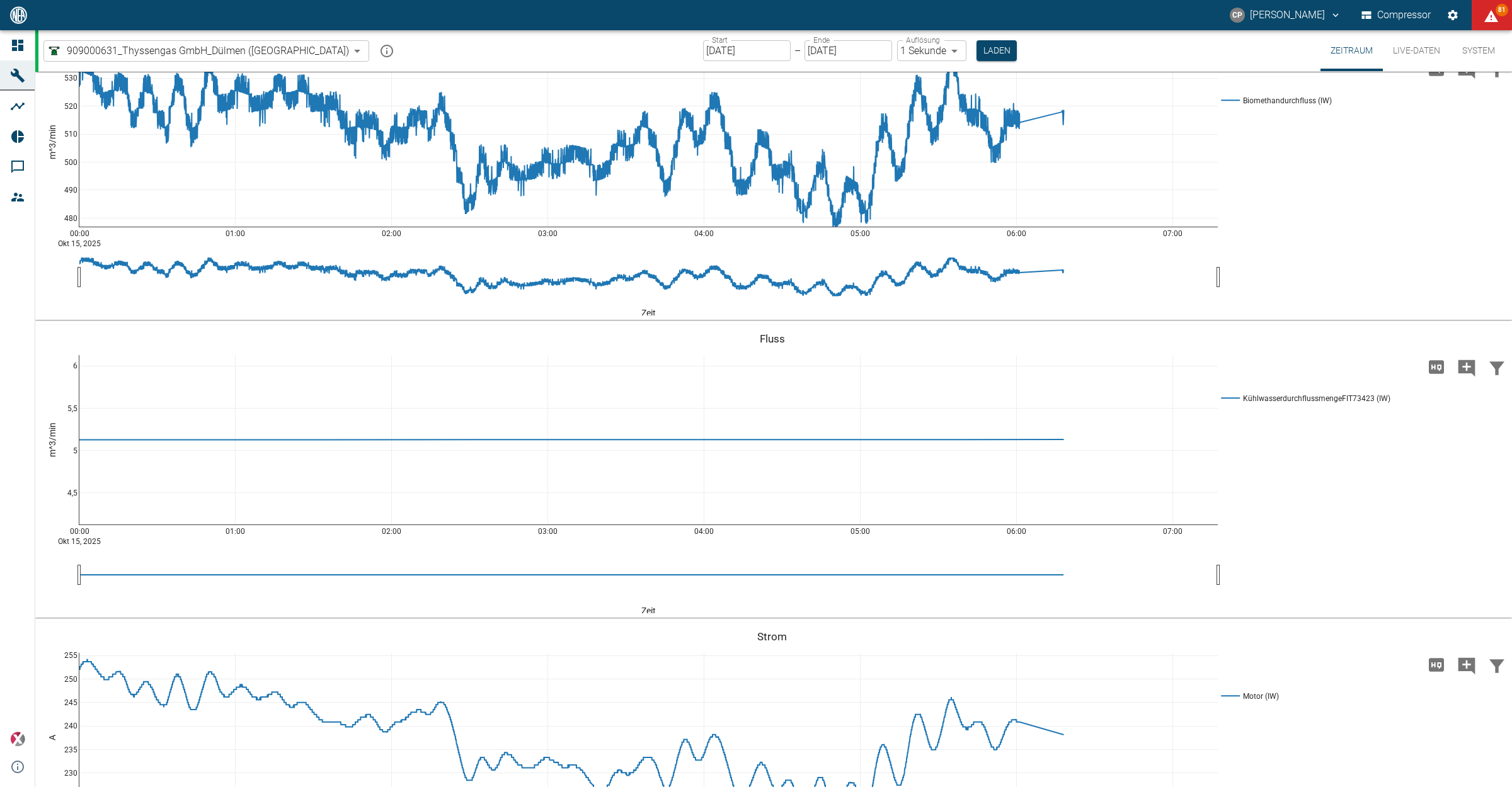
drag, startPoint x: 74, startPoint y: 312, endPoint x: 84, endPoint y: 83, distance: 229.2
drag, startPoint x: 67, startPoint y: 345, endPoint x: 92, endPoint y: 99, distance: 247.3
drag, startPoint x: 68, startPoint y: 342, endPoint x: 58, endPoint y: 595, distance: 253.2
drag, startPoint x: 70, startPoint y: 269, endPoint x: 89, endPoint y: 449, distance: 181.0
drag, startPoint x: 71, startPoint y: 316, endPoint x: 74, endPoint y: 426, distance: 110.0
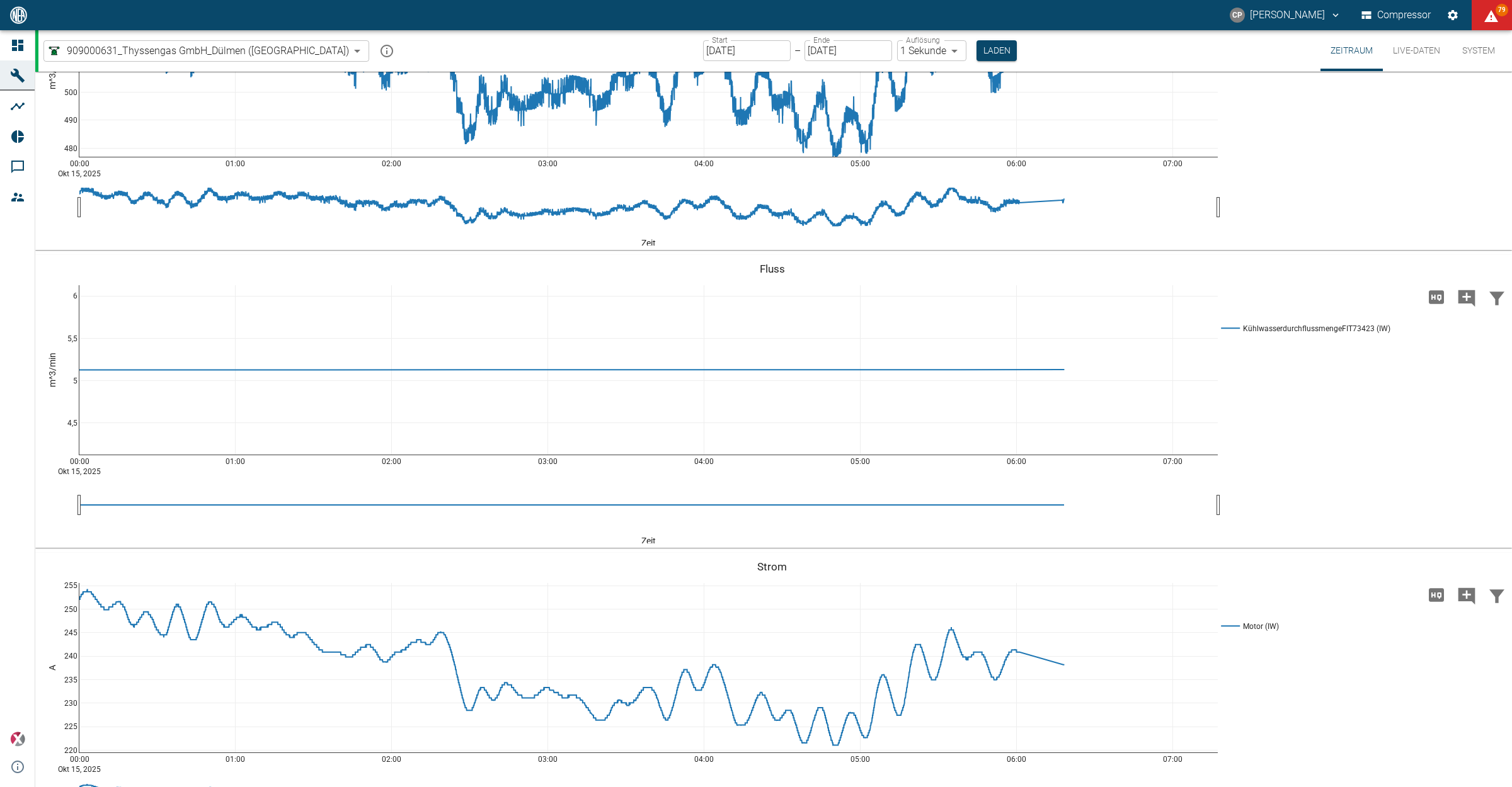
scroll to position [3228, 0]
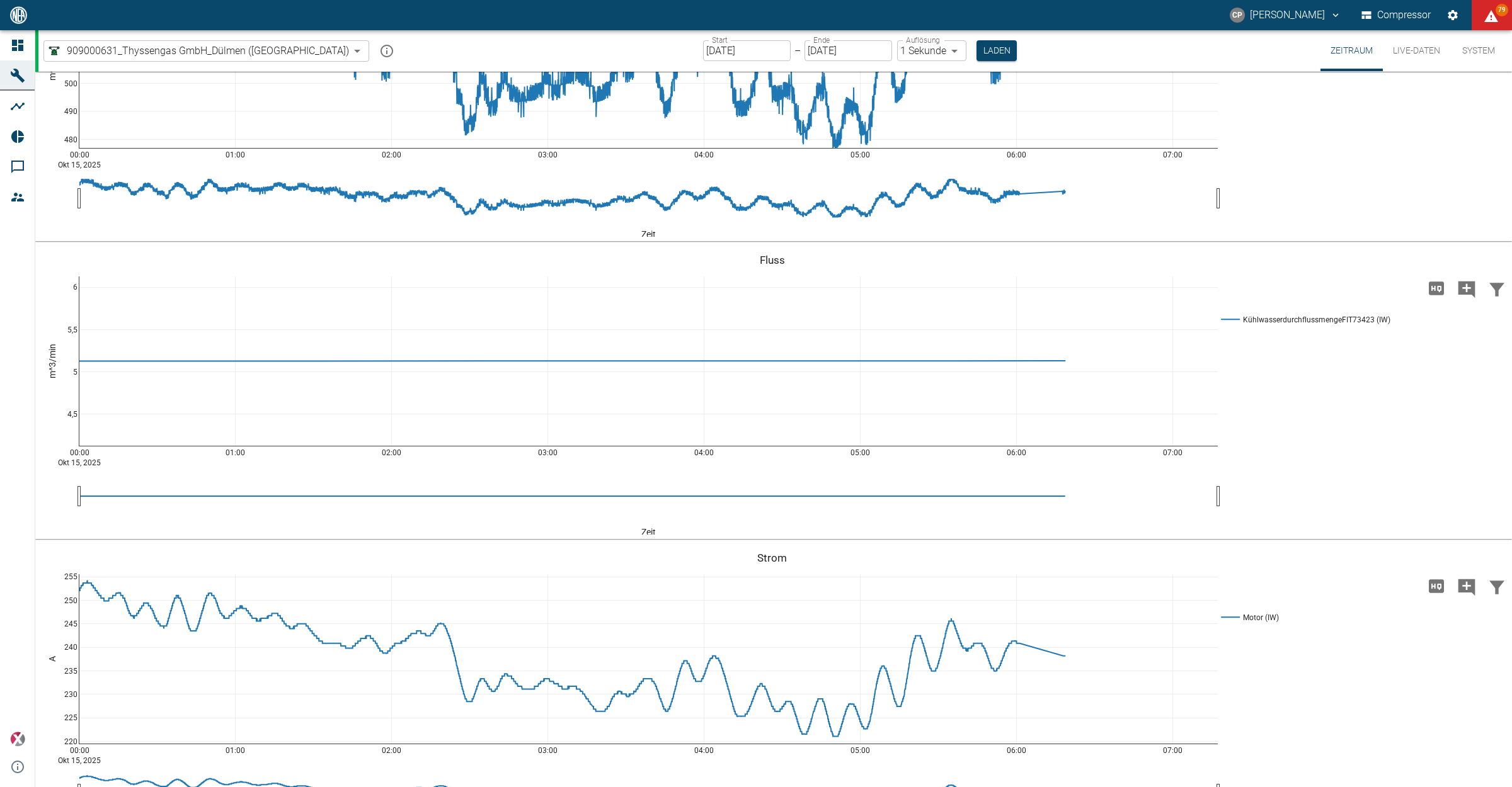
drag, startPoint x: 1301, startPoint y: 329, endPoint x: 1141, endPoint y: 338, distance: 160.3
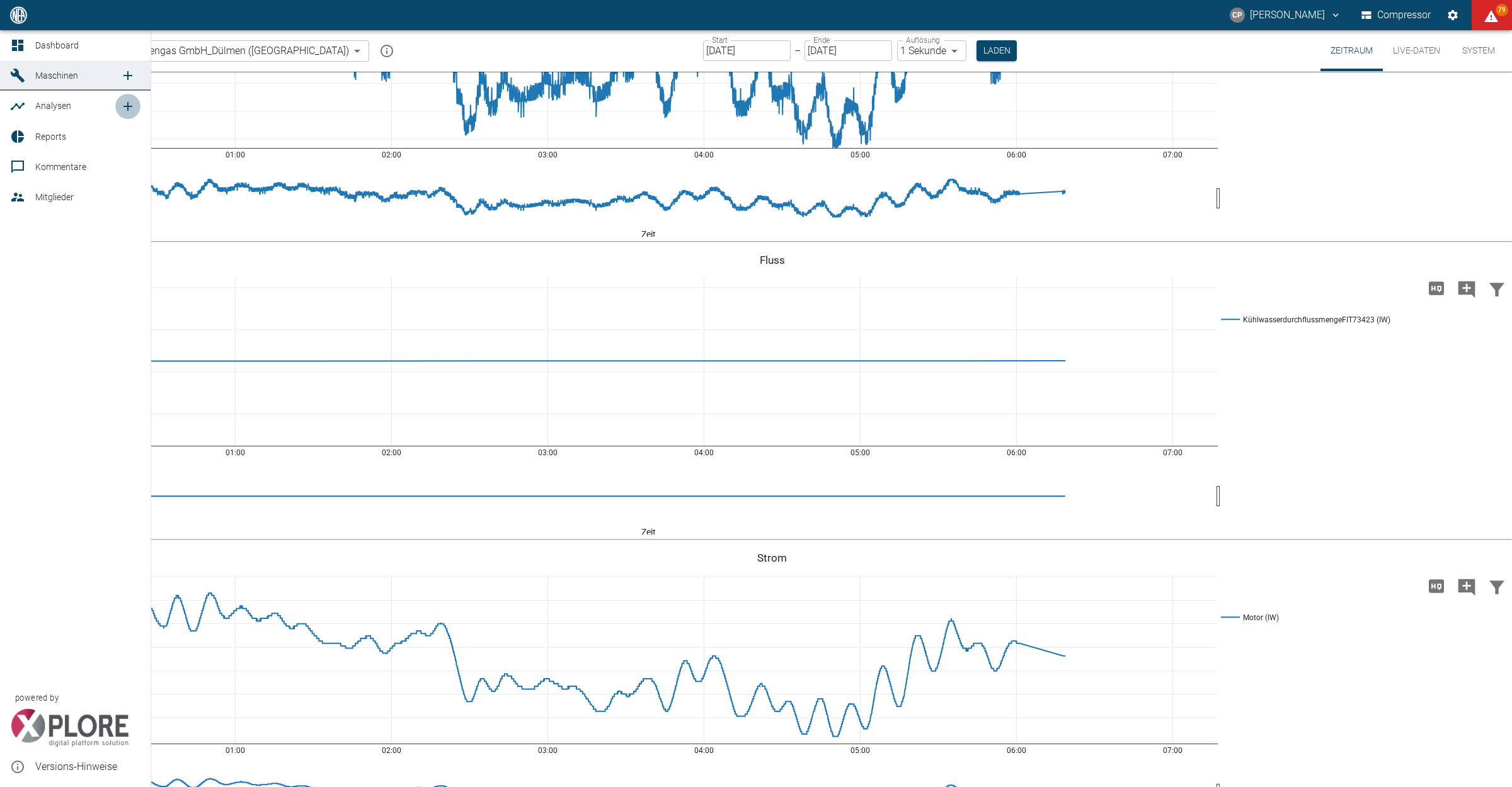
click at [131, 107] on icon "new /analyses/list/0" at bounding box center [128, 106] width 15 height 15
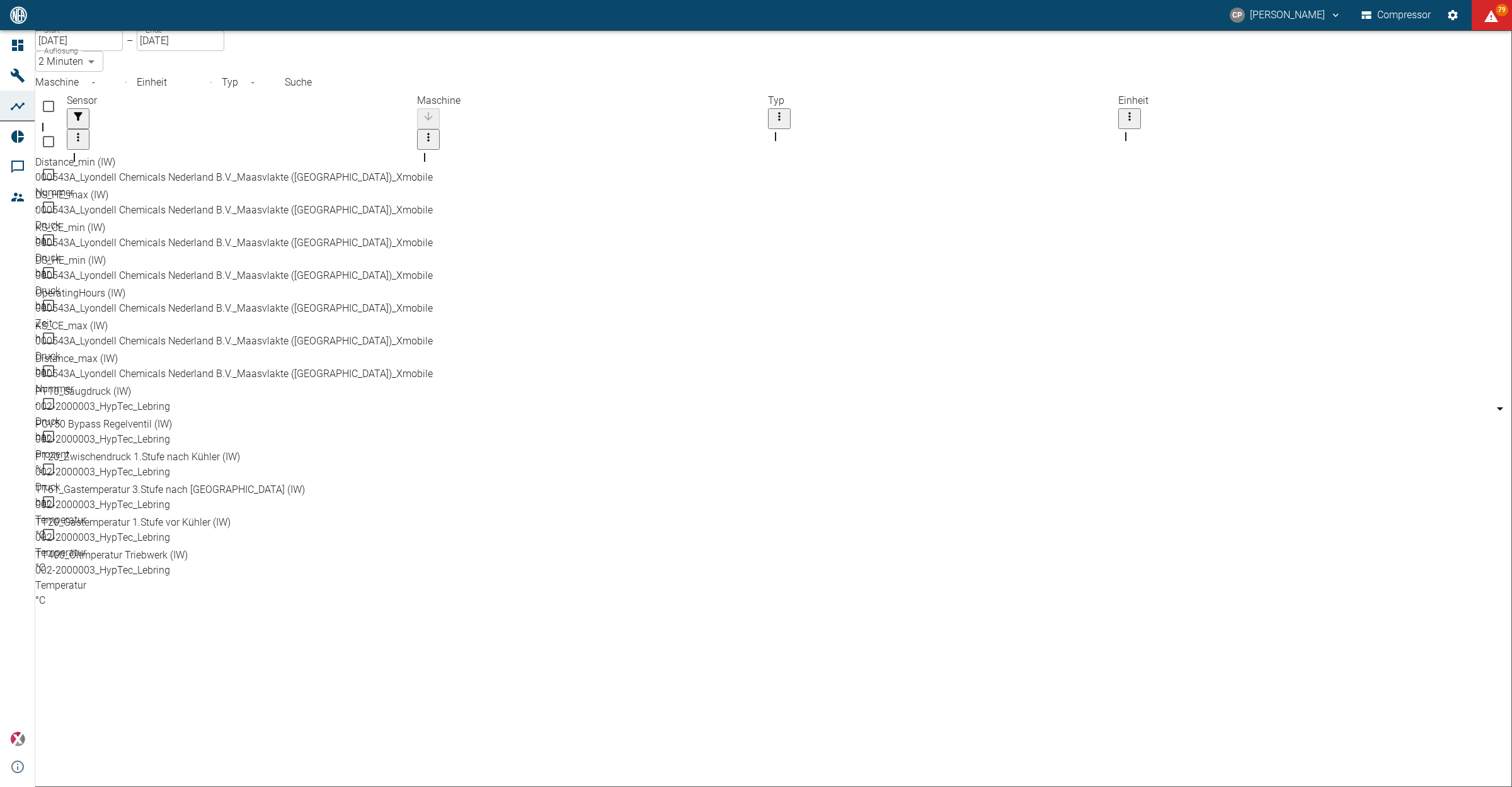
click at [196, 104] on body "CP [PERSON_NAME] Compressor 79 Dashboard Maschinen Analysen Reports Kommentare …" at bounding box center [756, 393] width 1512 height 787
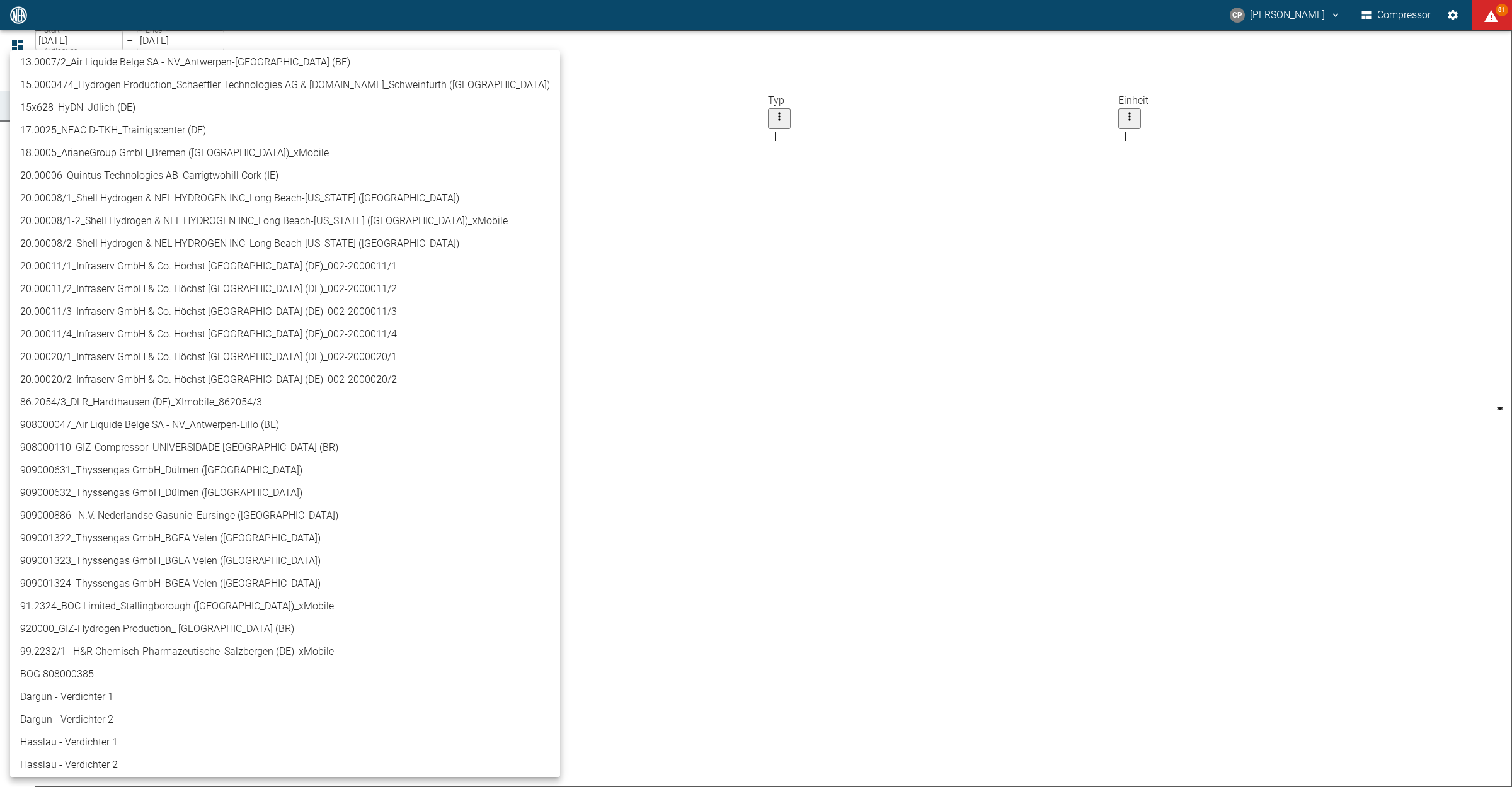
scroll to position [315, 0]
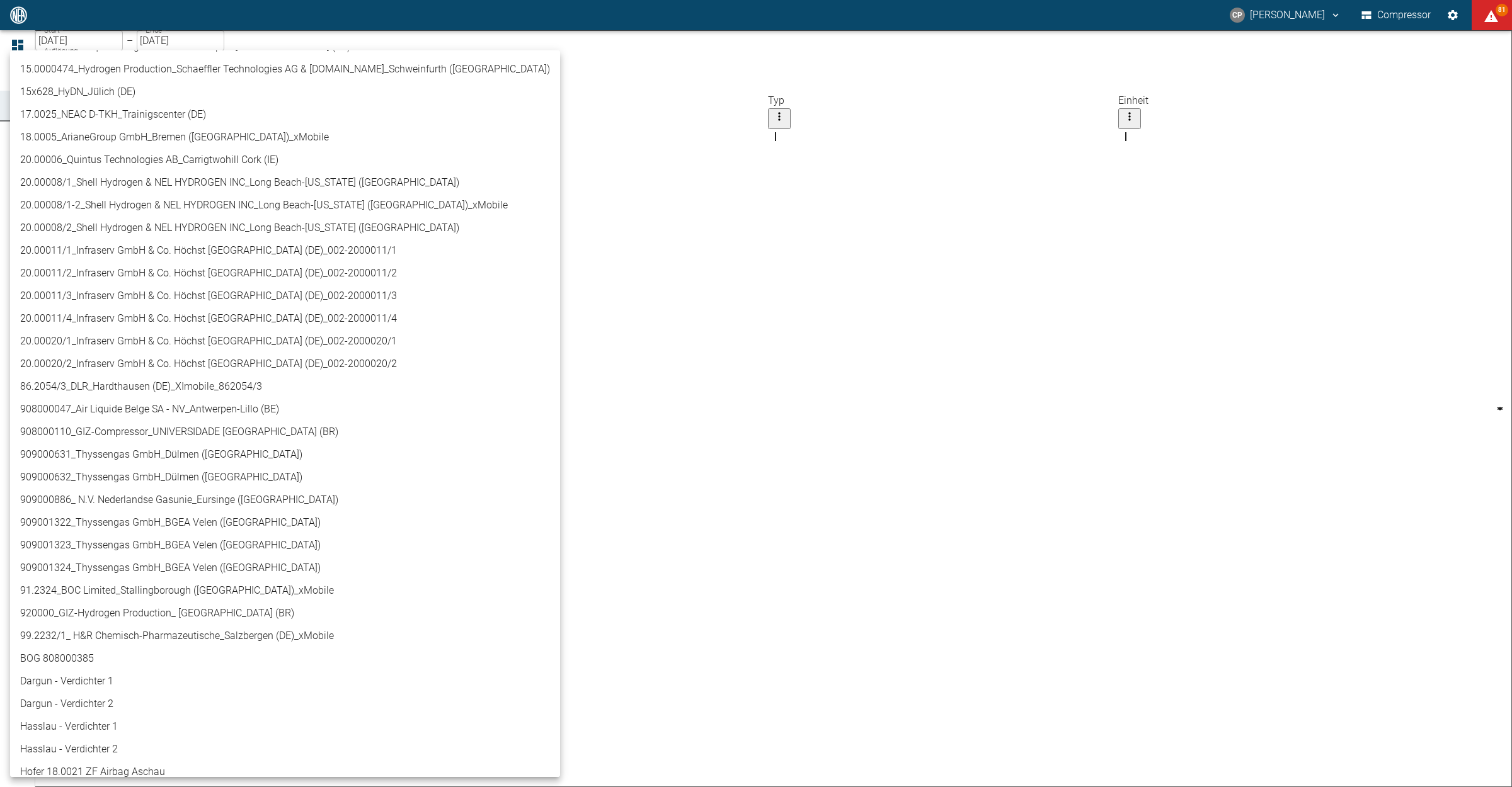
click at [180, 457] on li "909000631_Thyssengas GmbH_Dülmen ([GEOGRAPHIC_DATA])" at bounding box center [285, 454] width 550 height 23
type input "a6252582-01dd-49cb-8dbe-0742b28bc007"
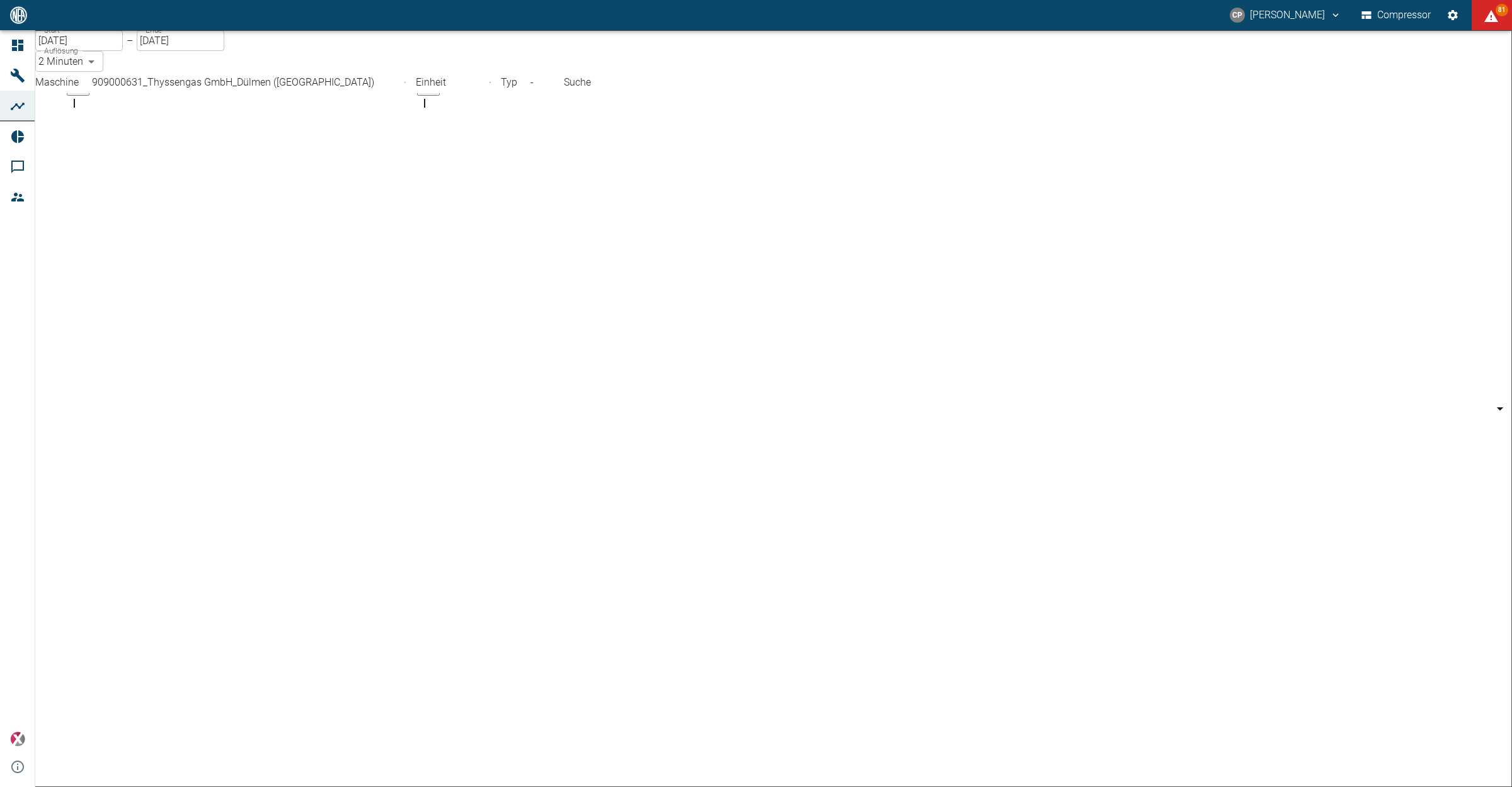
scroll to position [2074, 0]
checkbox input "false"
checkbox input "true"
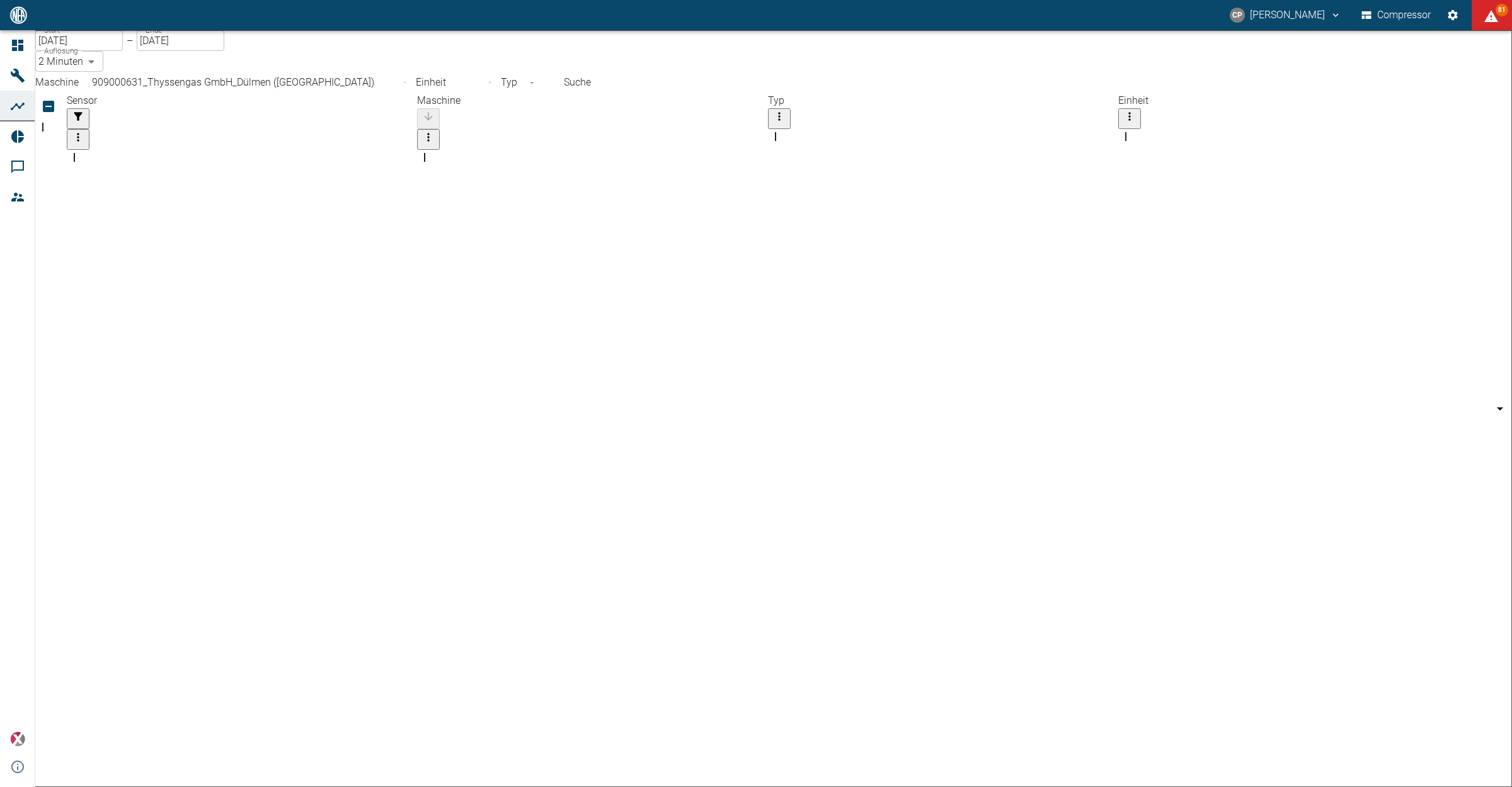
scroll to position [1721, 0]
checkbox input "true"
click at [111, 51] on input "[DATE]" at bounding box center [79, 41] width 87 height 21
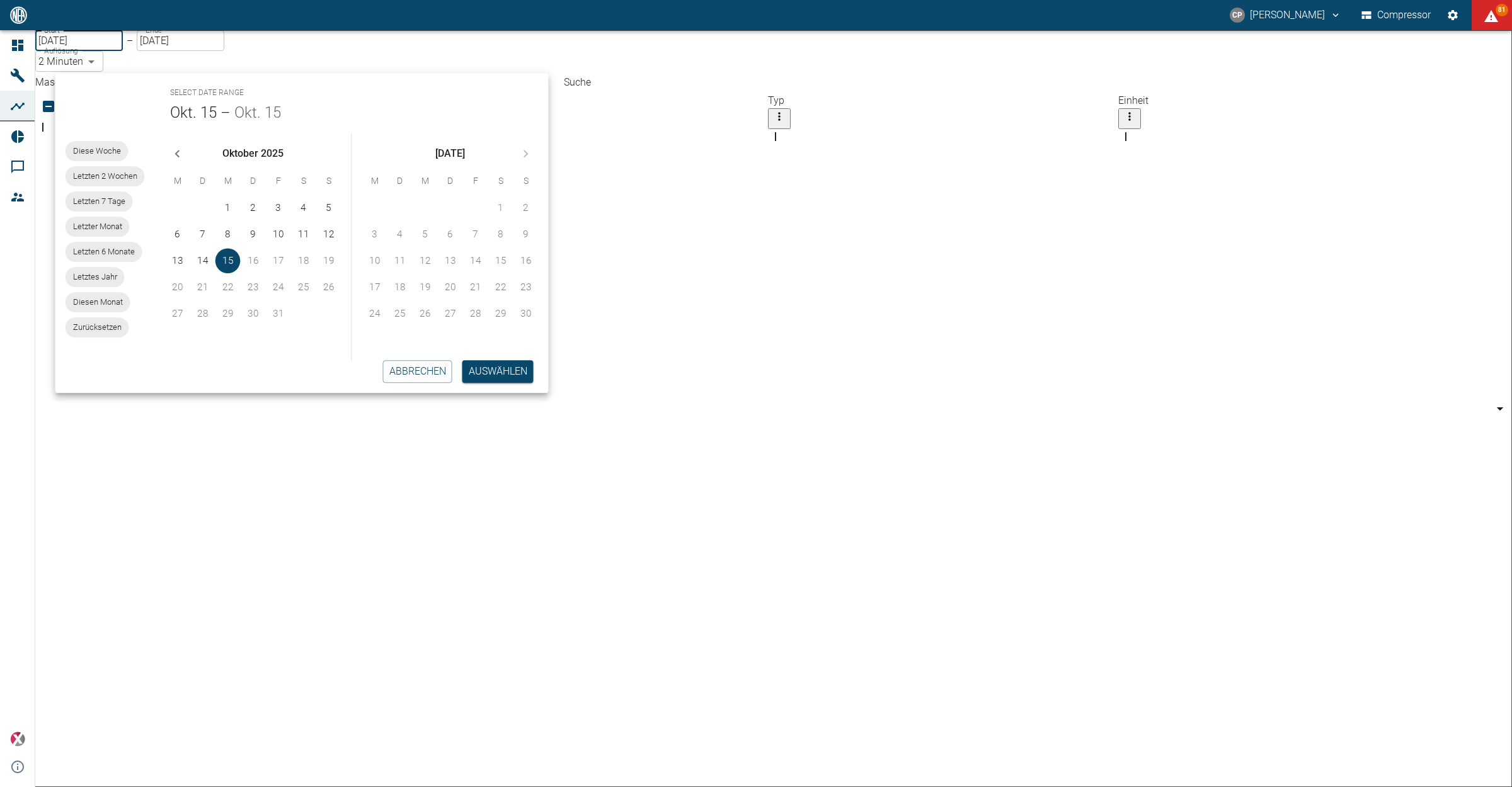
click at [182, 146] on icon "Previous month" at bounding box center [177, 153] width 15 height 15
click at [181, 149] on icon "Previous month" at bounding box center [177, 153] width 15 height 15
click at [274, 206] on button "1" at bounding box center [278, 208] width 25 height 25
type input "[DATE]"
click at [271, 56] on body "CP [PERSON_NAME] Compressor 78 Dashboard Maschinen Analysen Reports Kommentare …" at bounding box center [756, 393] width 1512 height 787
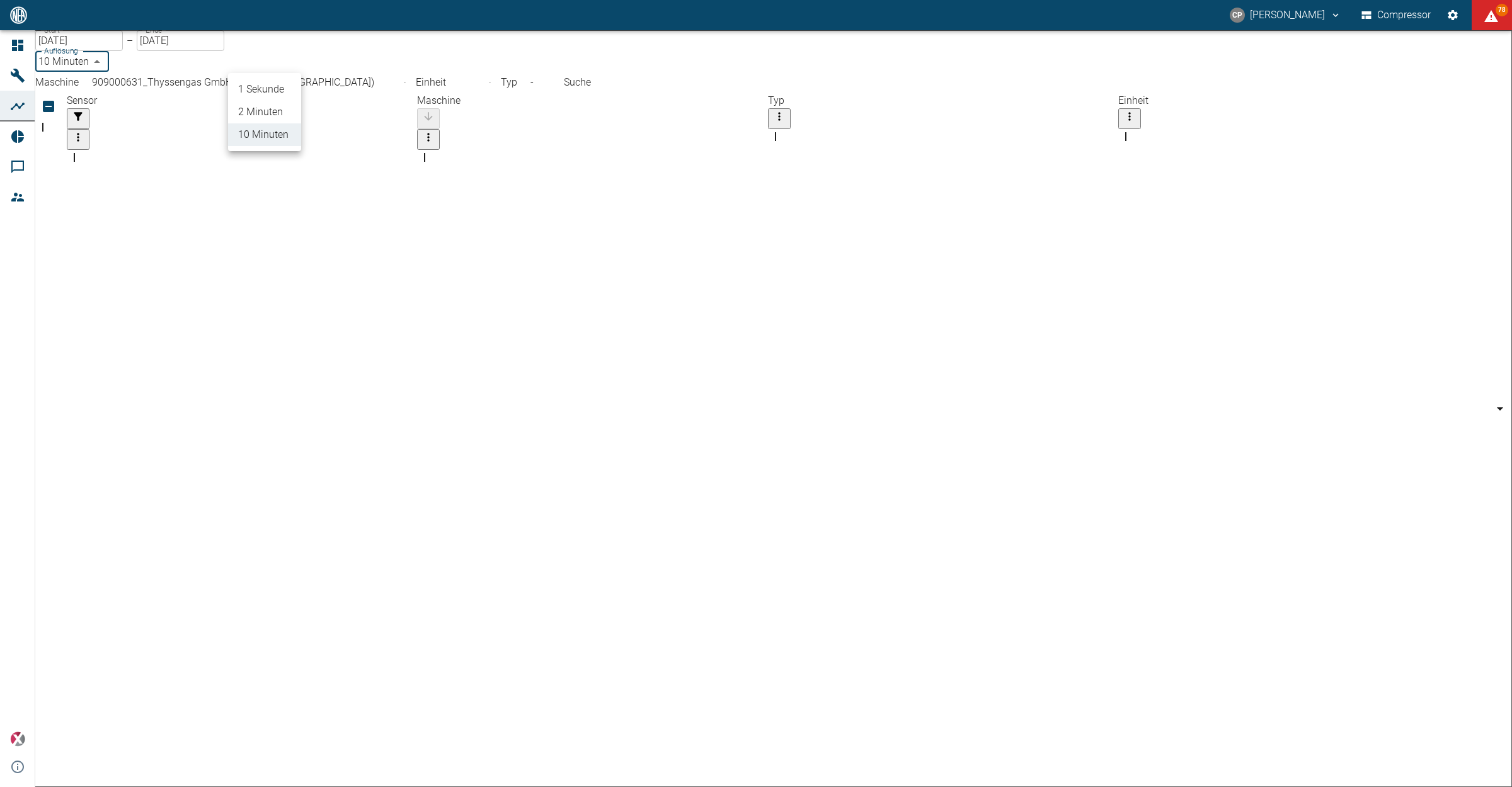
click at [271, 92] on li "1 Sekunde" at bounding box center [265, 89] width 73 height 23
type input "1sec"
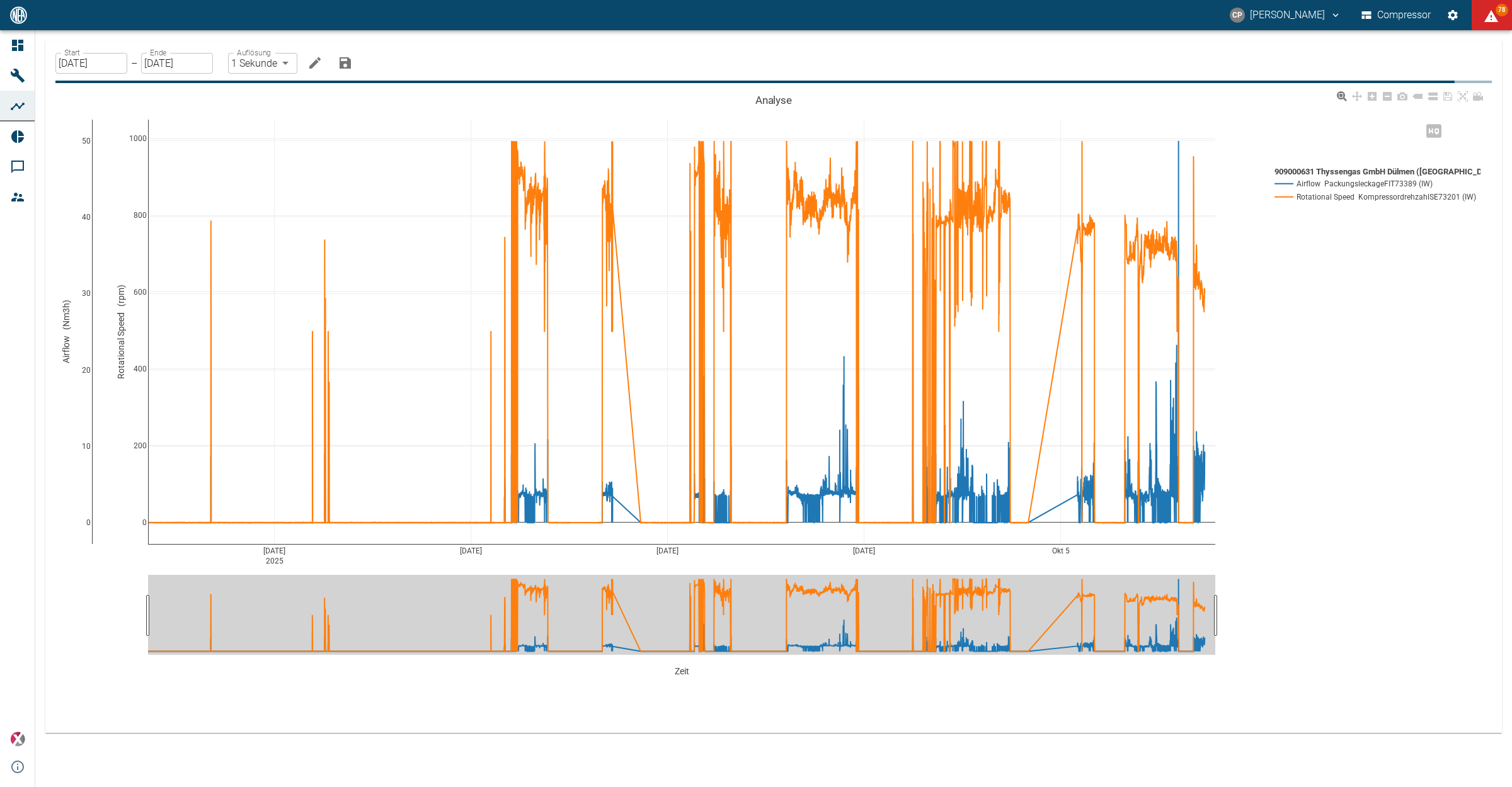
click at [1322, 199] on rect at bounding box center [1373, 197] width 205 height 12
click at [1406, 193] on rect at bounding box center [1373, 197] width 205 height 12
click at [1393, 194] on rect at bounding box center [1373, 197] width 205 height 12
click at [1353, 196] on rect at bounding box center [1373, 197] width 205 height 12
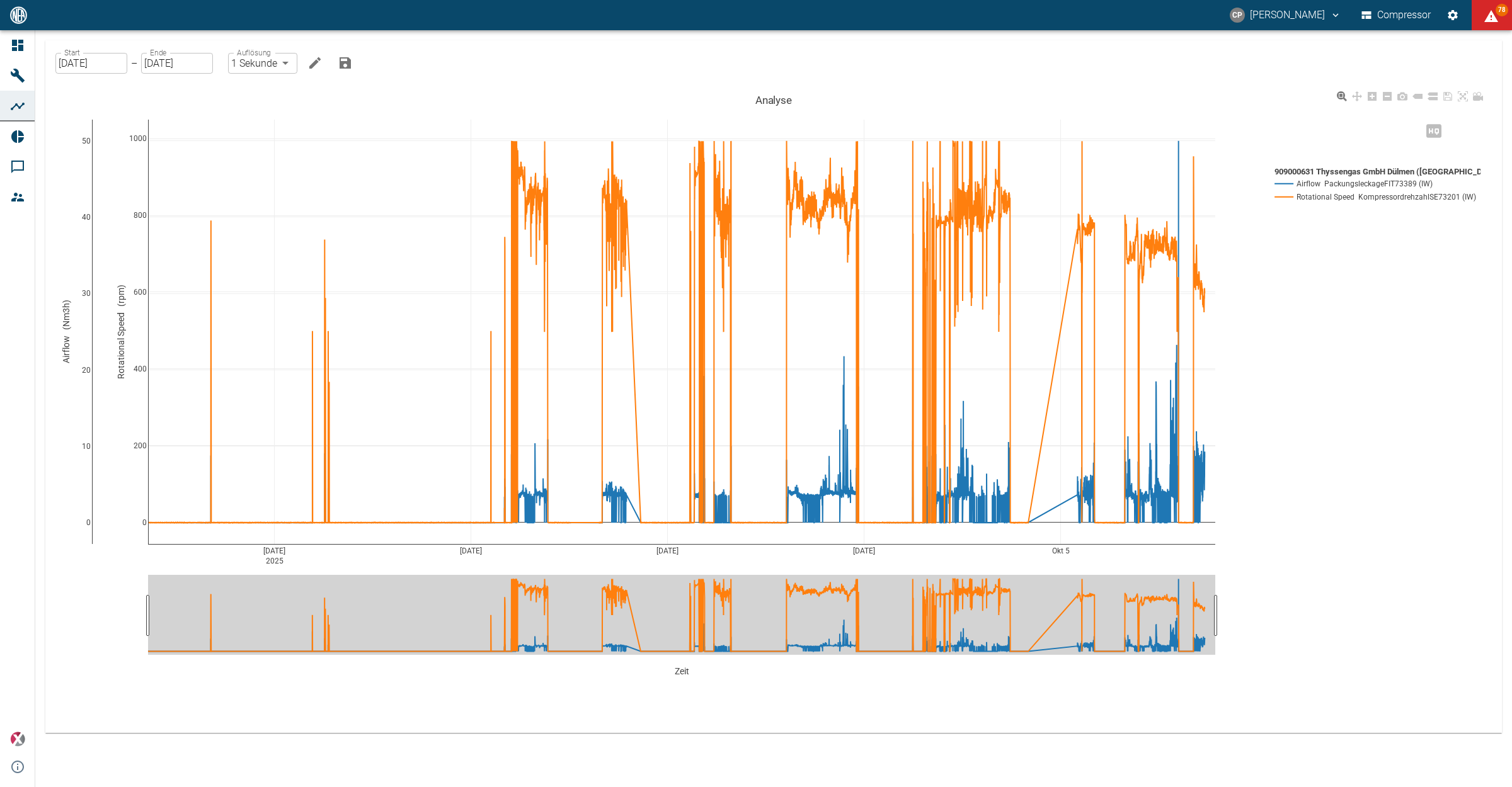
click at [1363, 199] on rect at bounding box center [1373, 197] width 205 height 12
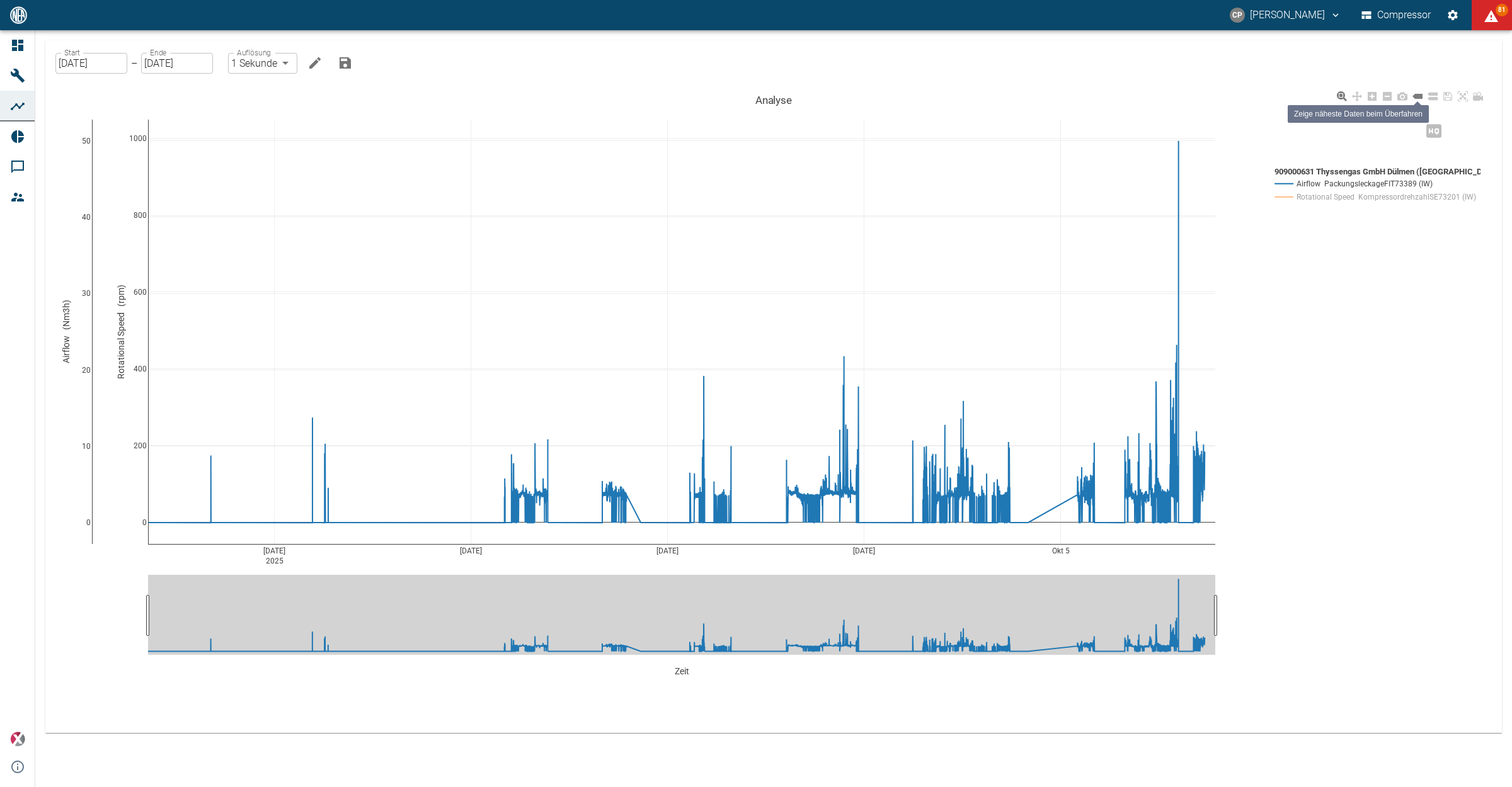
click at [1418, 97] on icon at bounding box center [1417, 96] width 10 height 5
click at [1308, 193] on rect at bounding box center [1373, 197] width 205 height 12
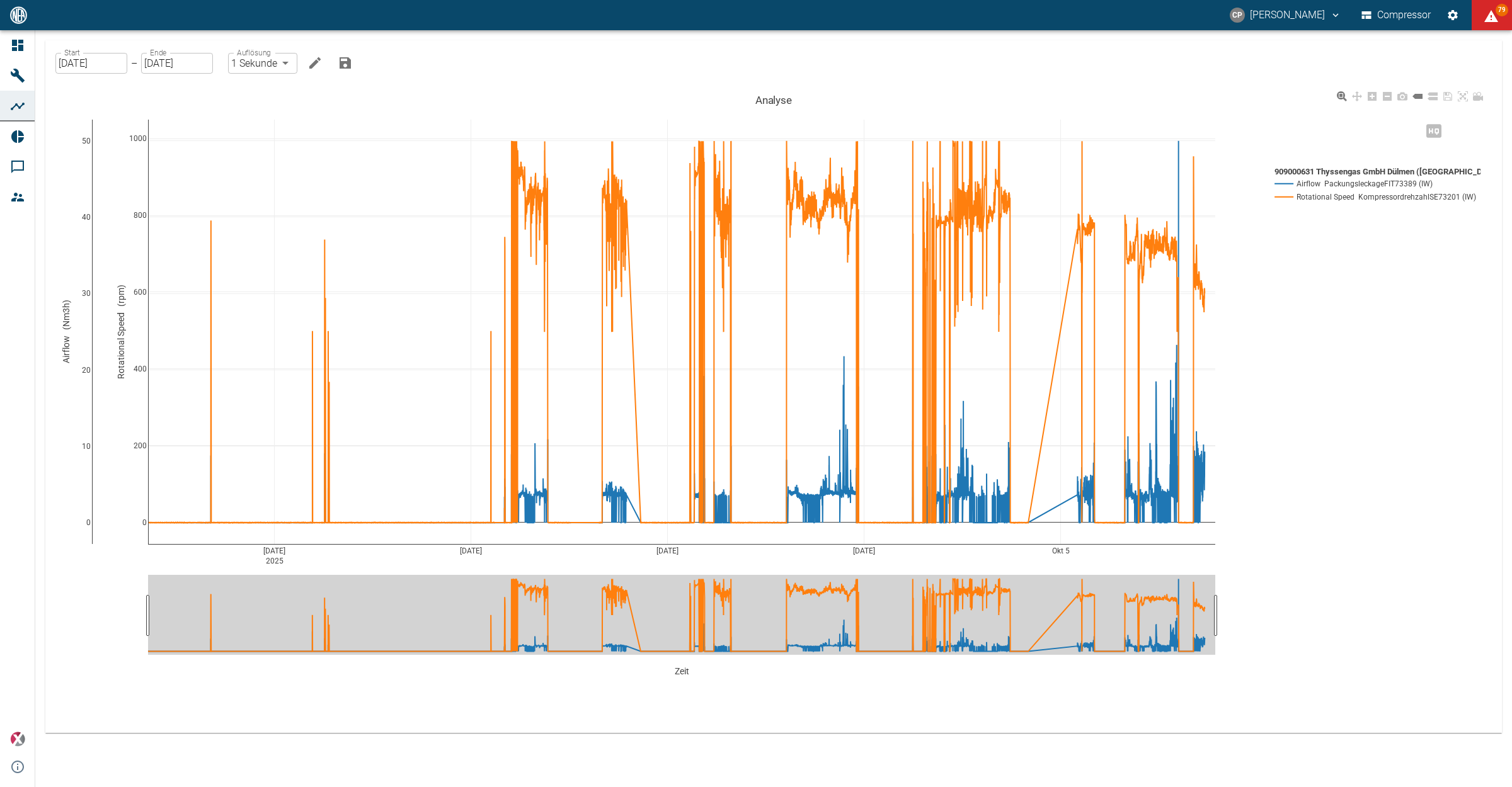
click at [1302, 196] on rect at bounding box center [1373, 197] width 205 height 12
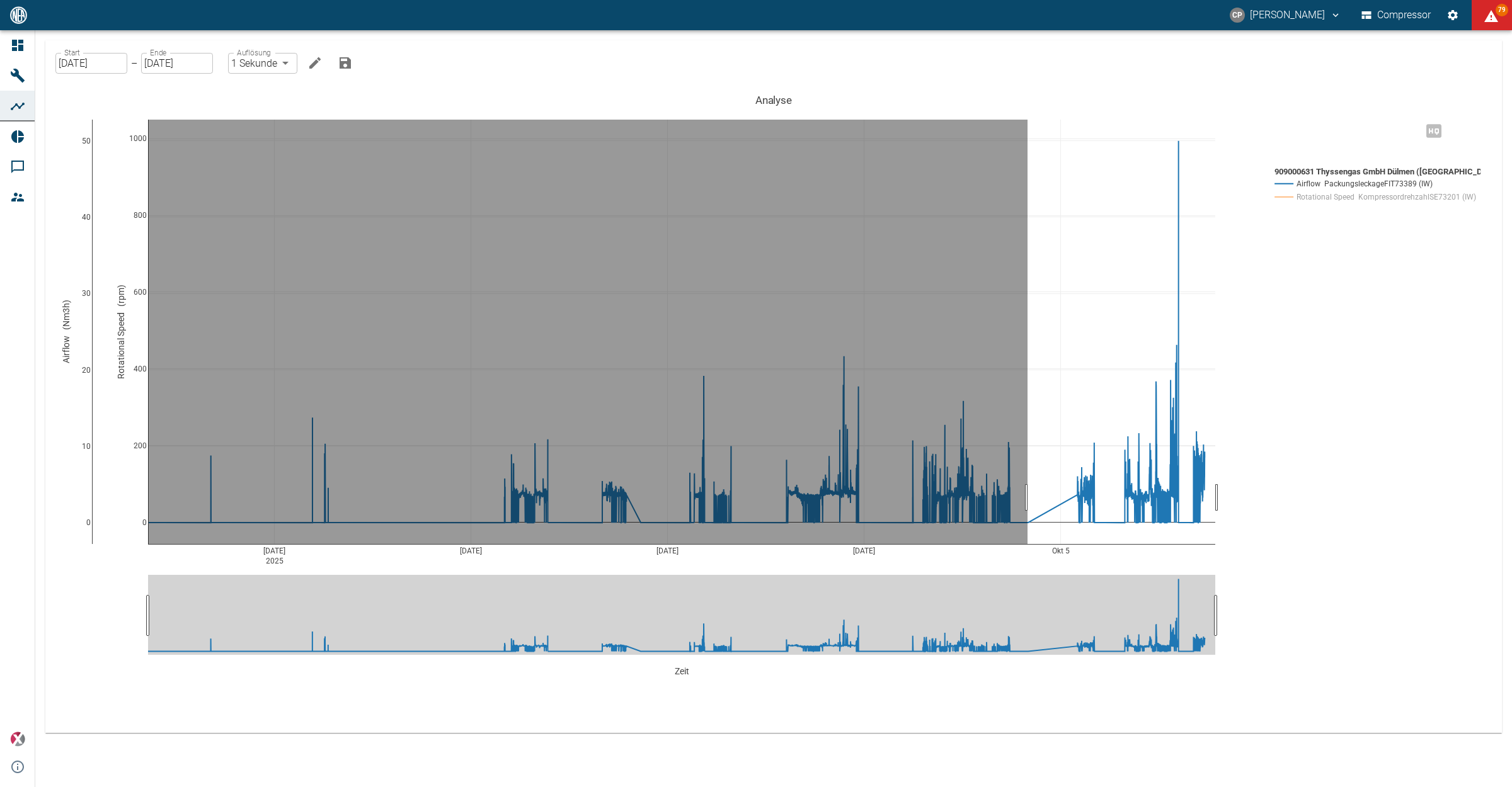
drag, startPoint x: 1027, startPoint y: 497, endPoint x: 1282, endPoint y: 499, distance: 255.0
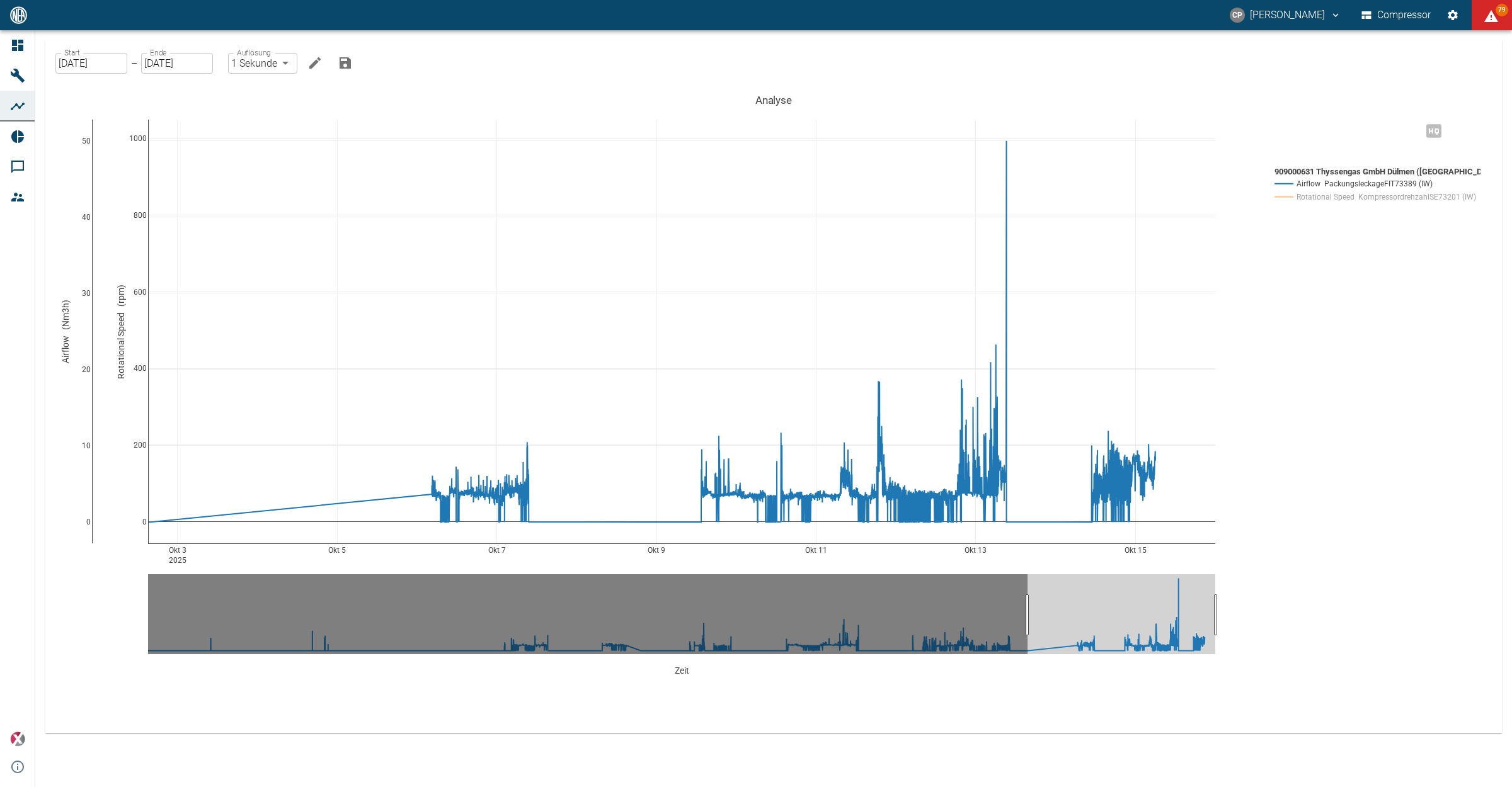
click at [32, 45] on link "Dashboard" at bounding box center [17, 45] width 35 height 30
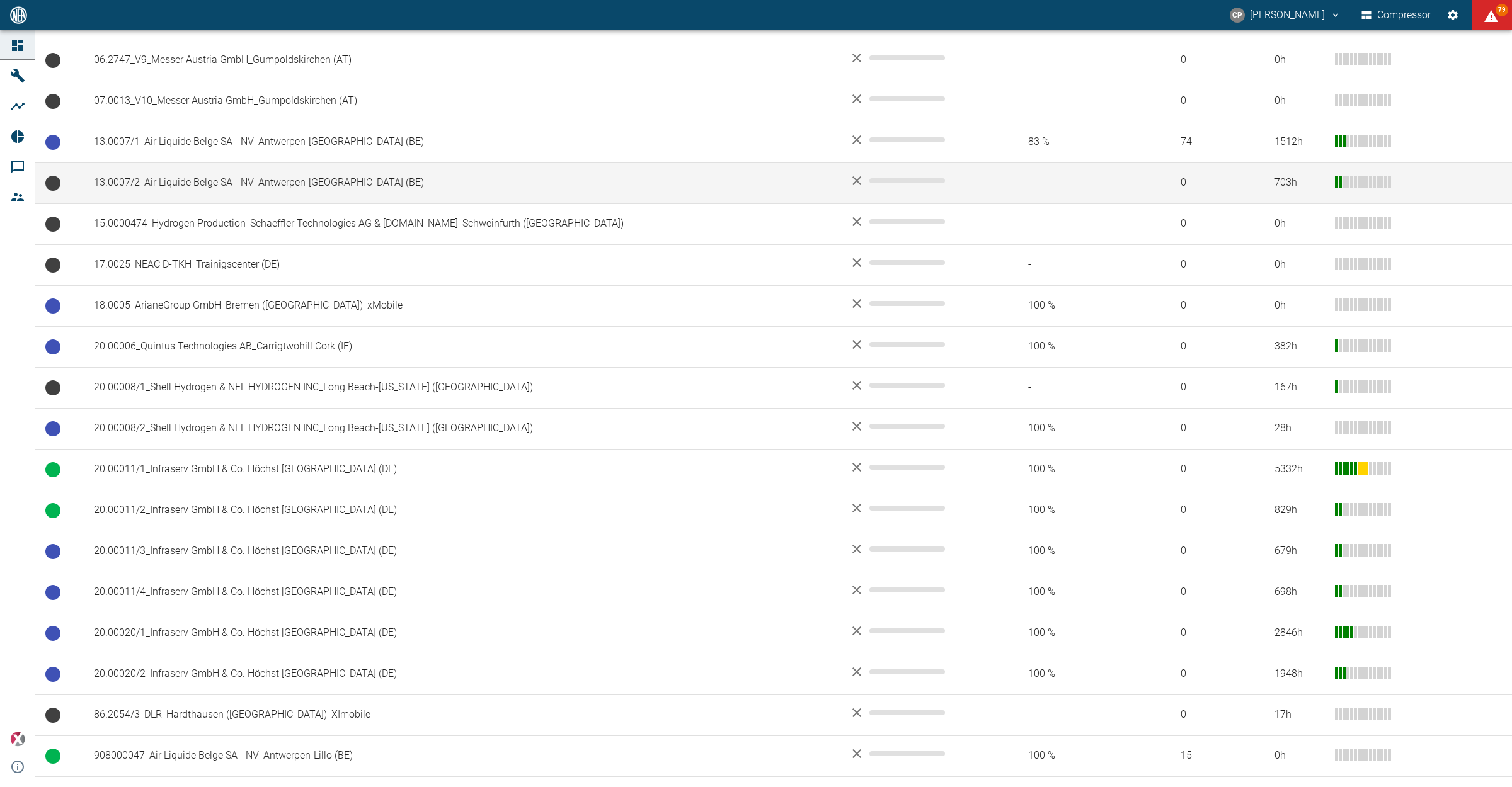
scroll to position [630, 0]
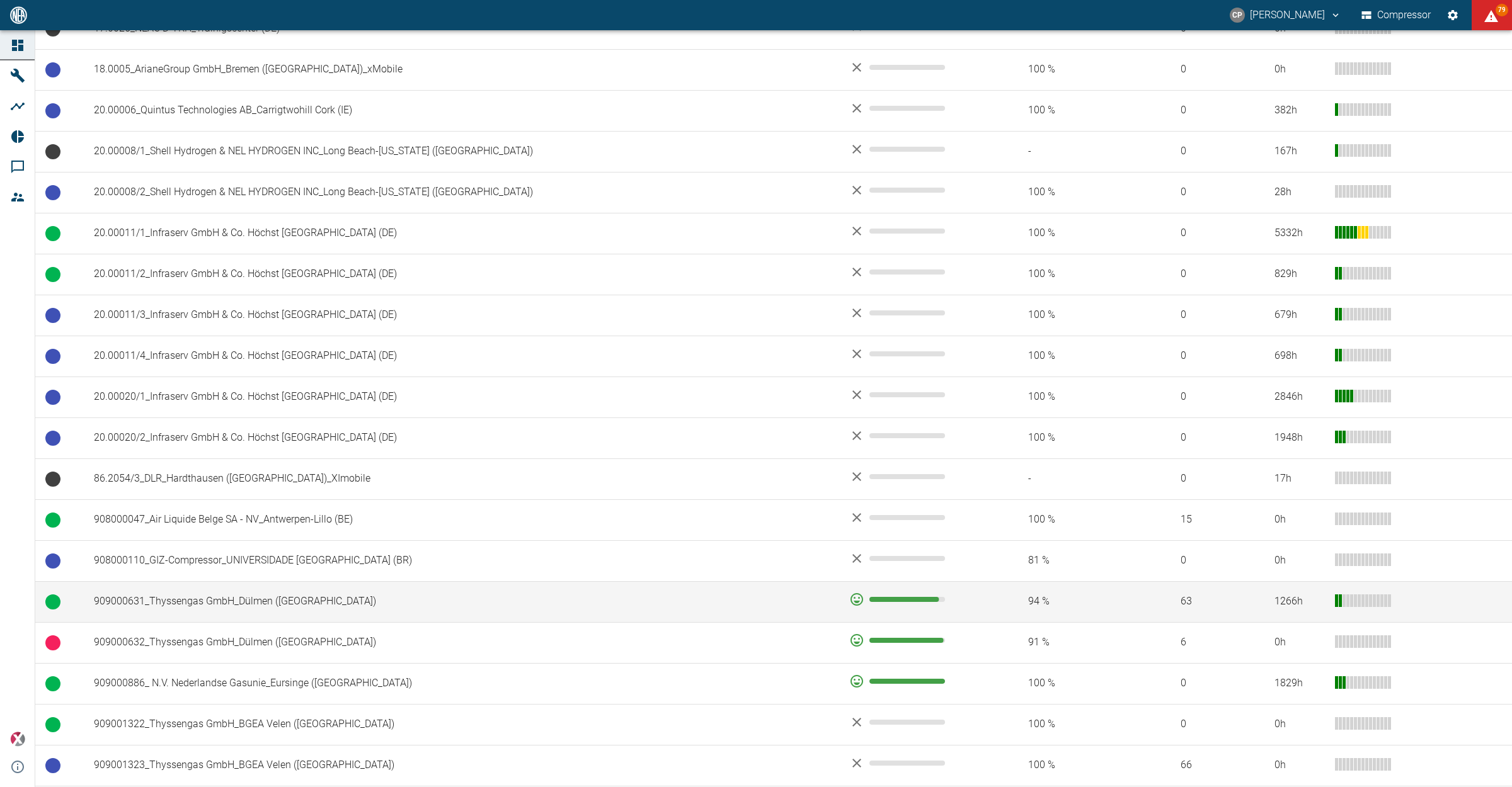
click at [457, 609] on td "909000631_Thyssengas GmbH_Dülmen ([GEOGRAPHIC_DATA])" at bounding box center [461, 602] width 755 height 41
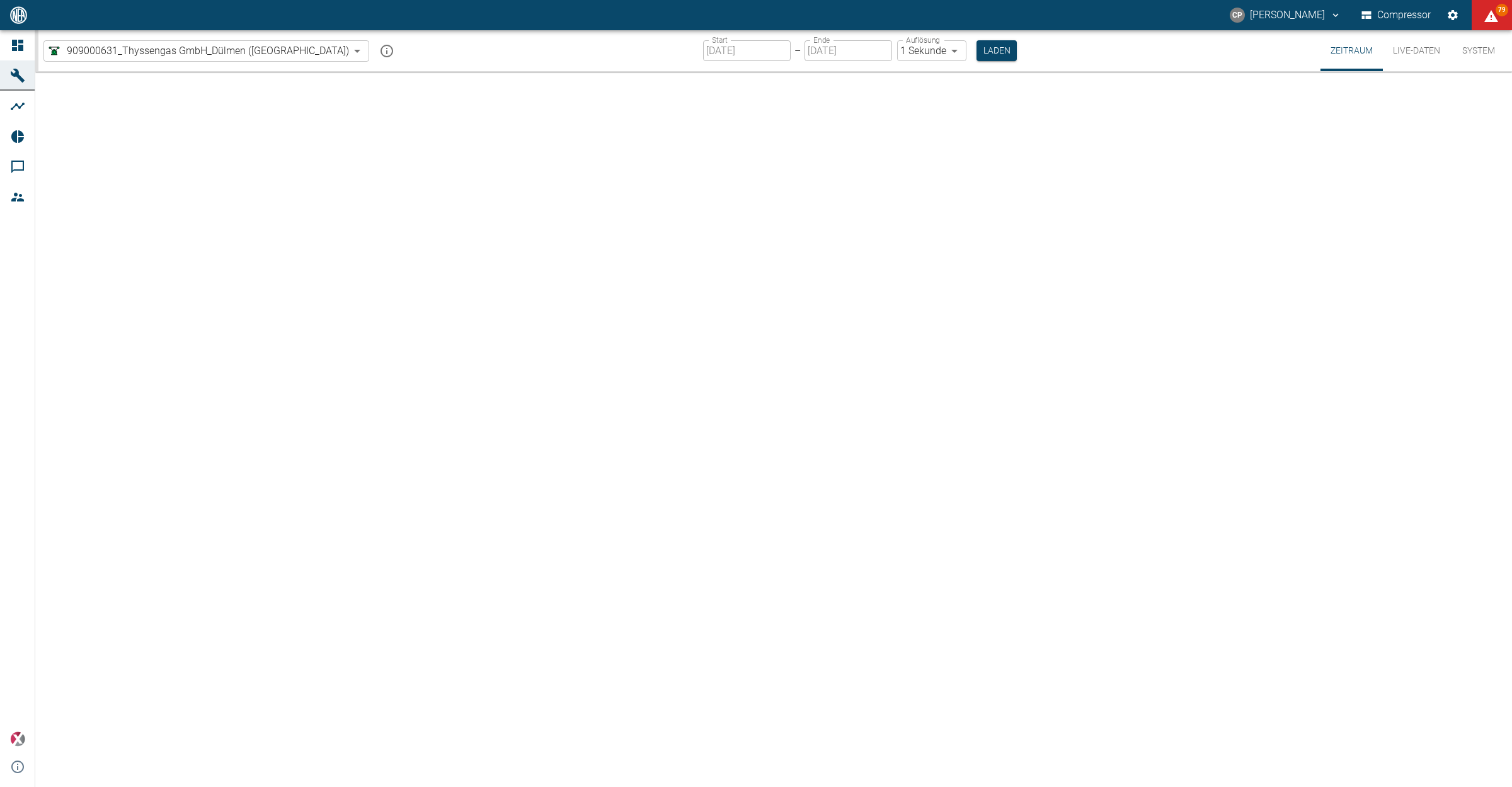
type input "2min"
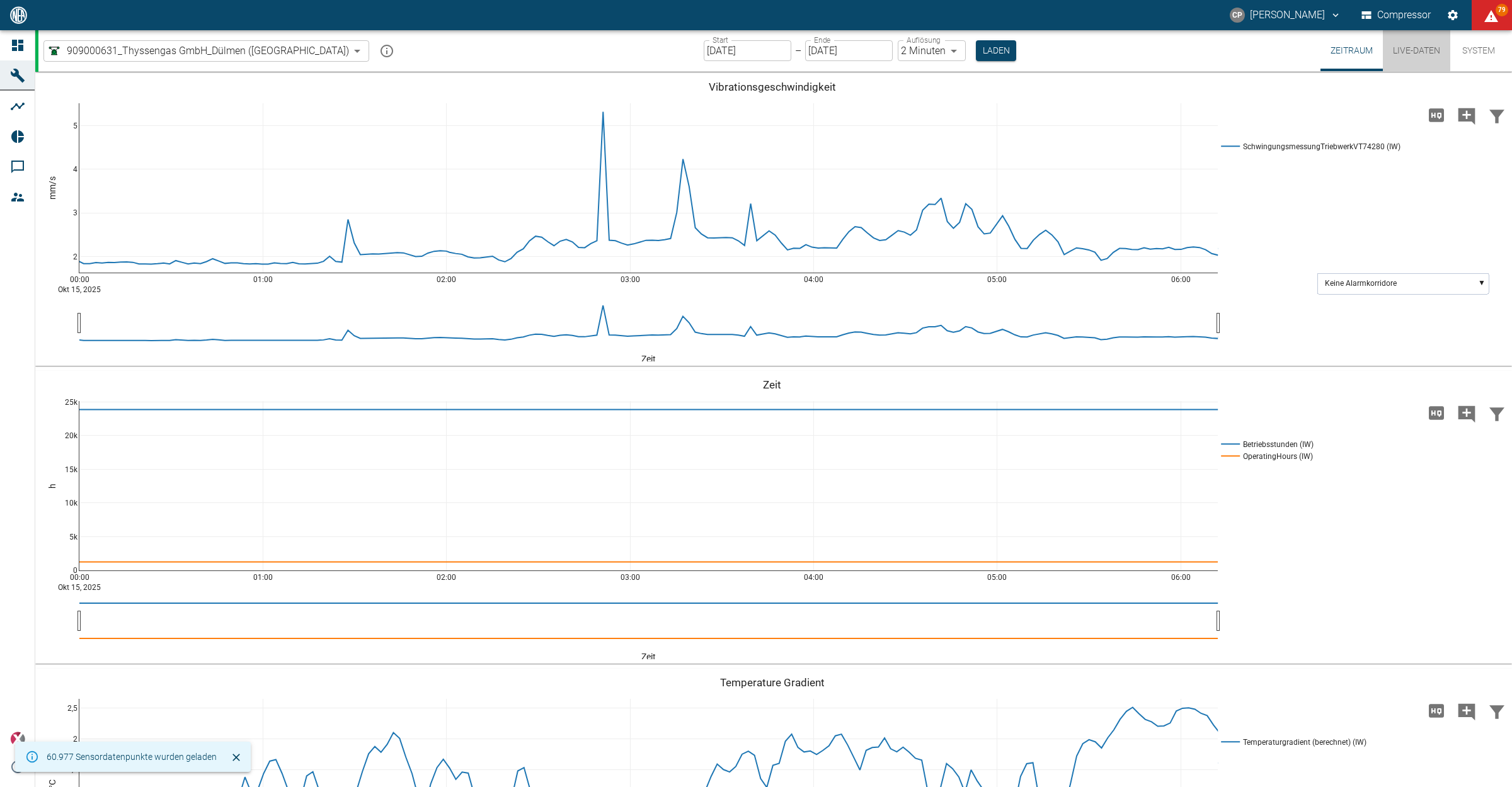
click at [1411, 44] on button "Live-Daten" at bounding box center [1416, 51] width 68 height 41
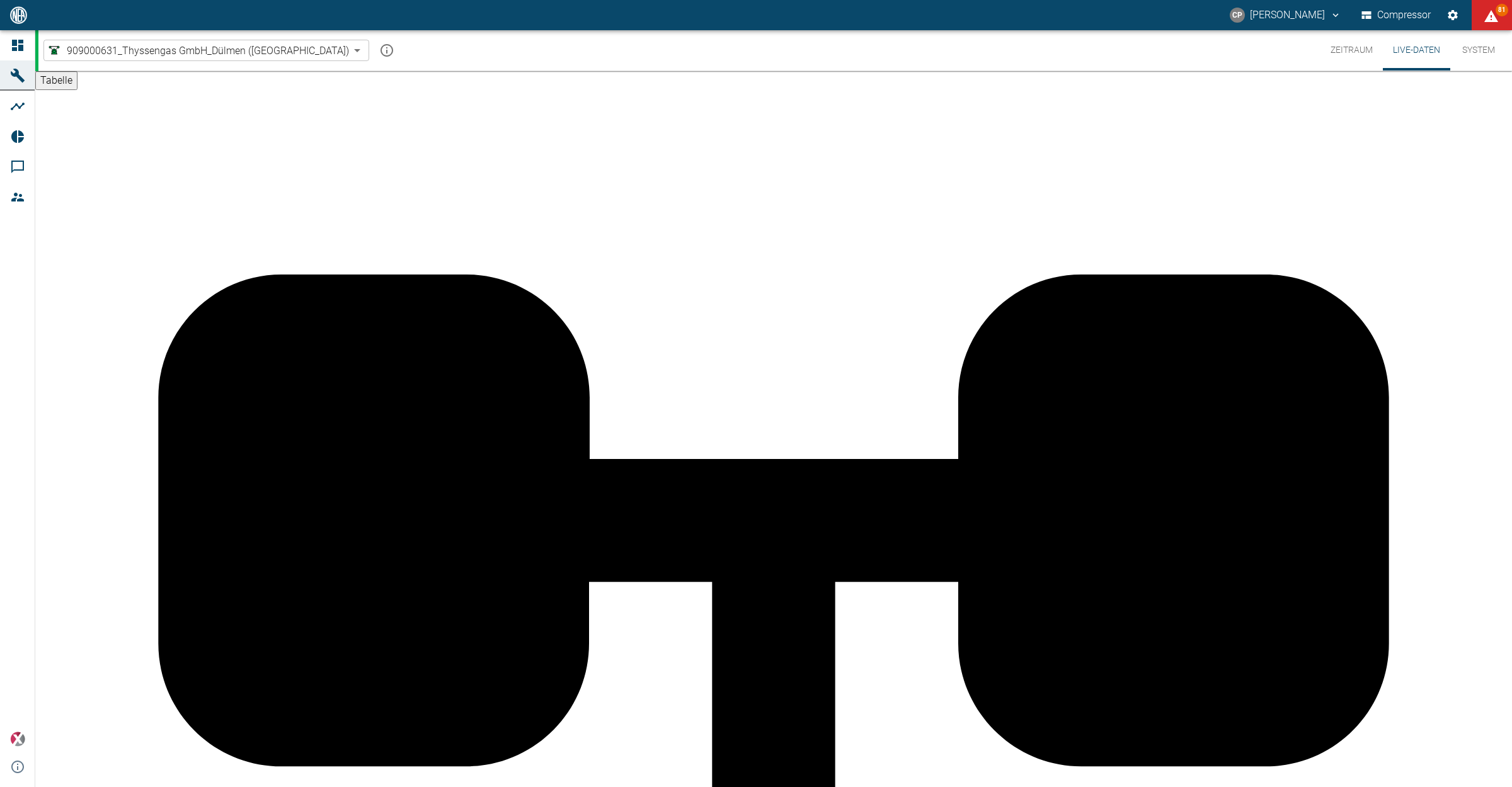
scroll to position [26, 0]
drag, startPoint x: 1439, startPoint y: 137, endPoint x: 1428, endPoint y: 158, distance: 23.7
type input "20"
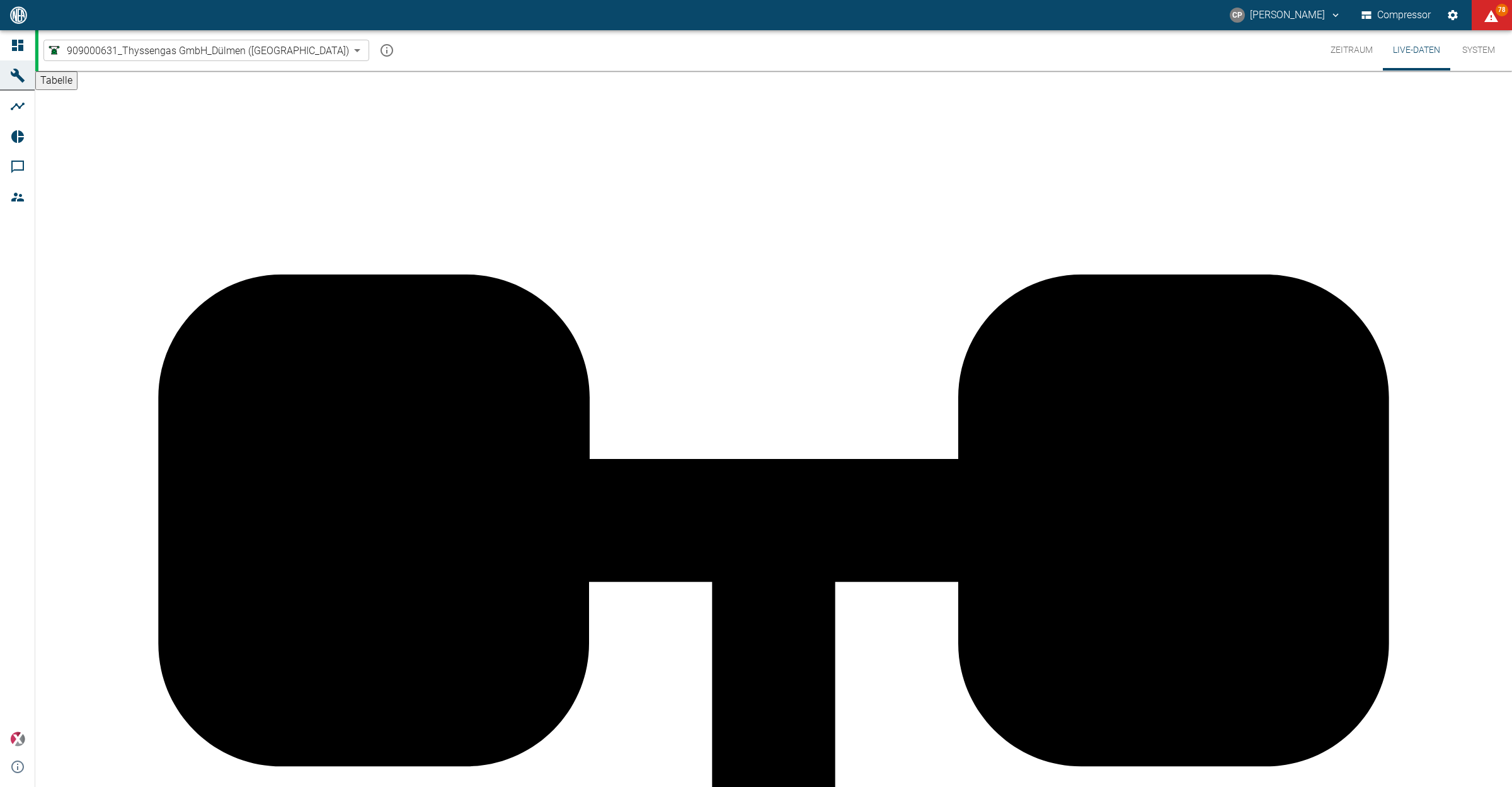
drag, startPoint x: 1318, startPoint y: 397, endPoint x: 1336, endPoint y: 395, distance: 18.1
click at [11, 51] on icon at bounding box center [17, 45] width 15 height 15
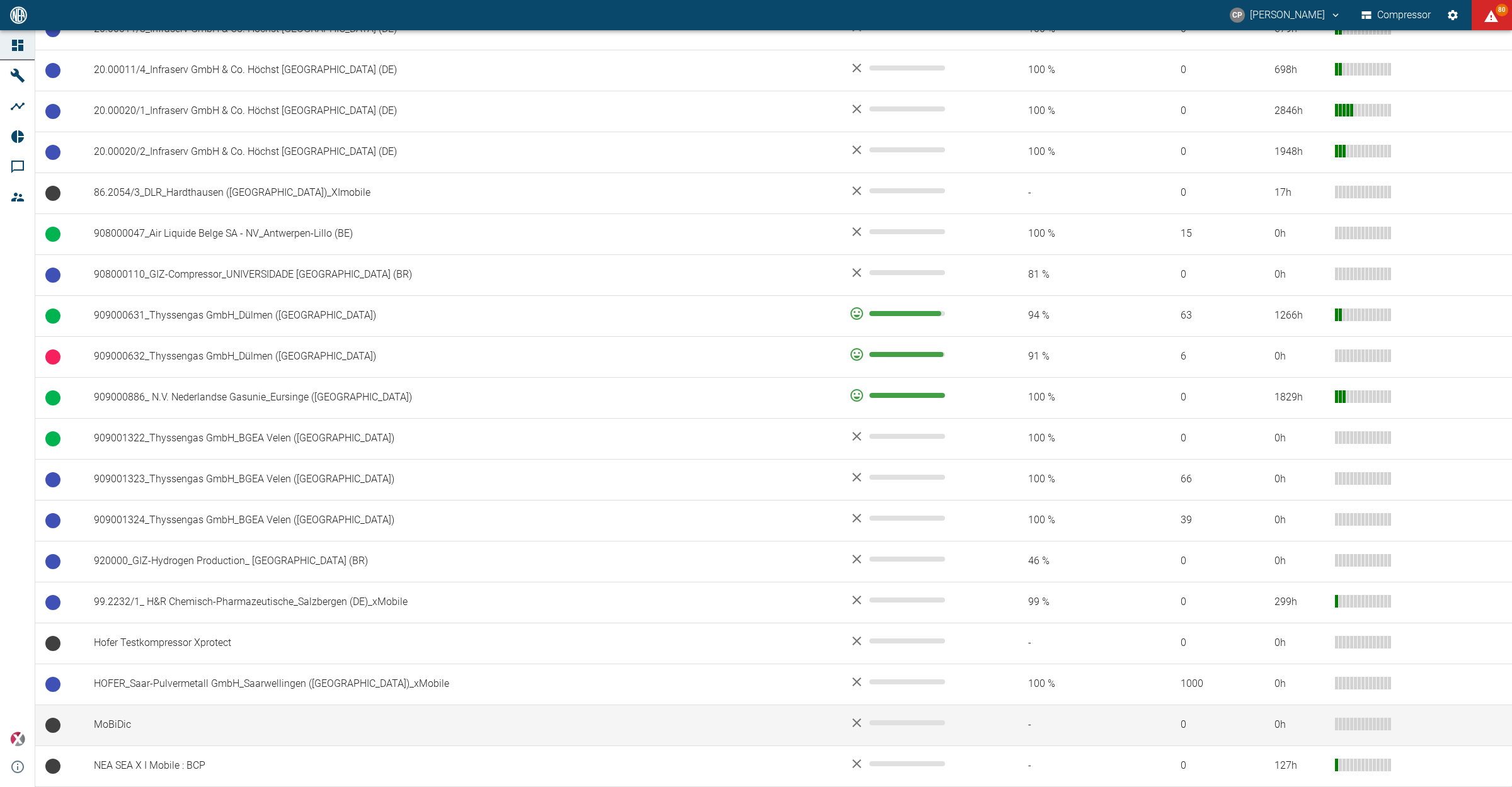
scroll to position [920, 0]
click at [204, 717] on td "MoBiDic" at bounding box center [461, 725] width 755 height 41
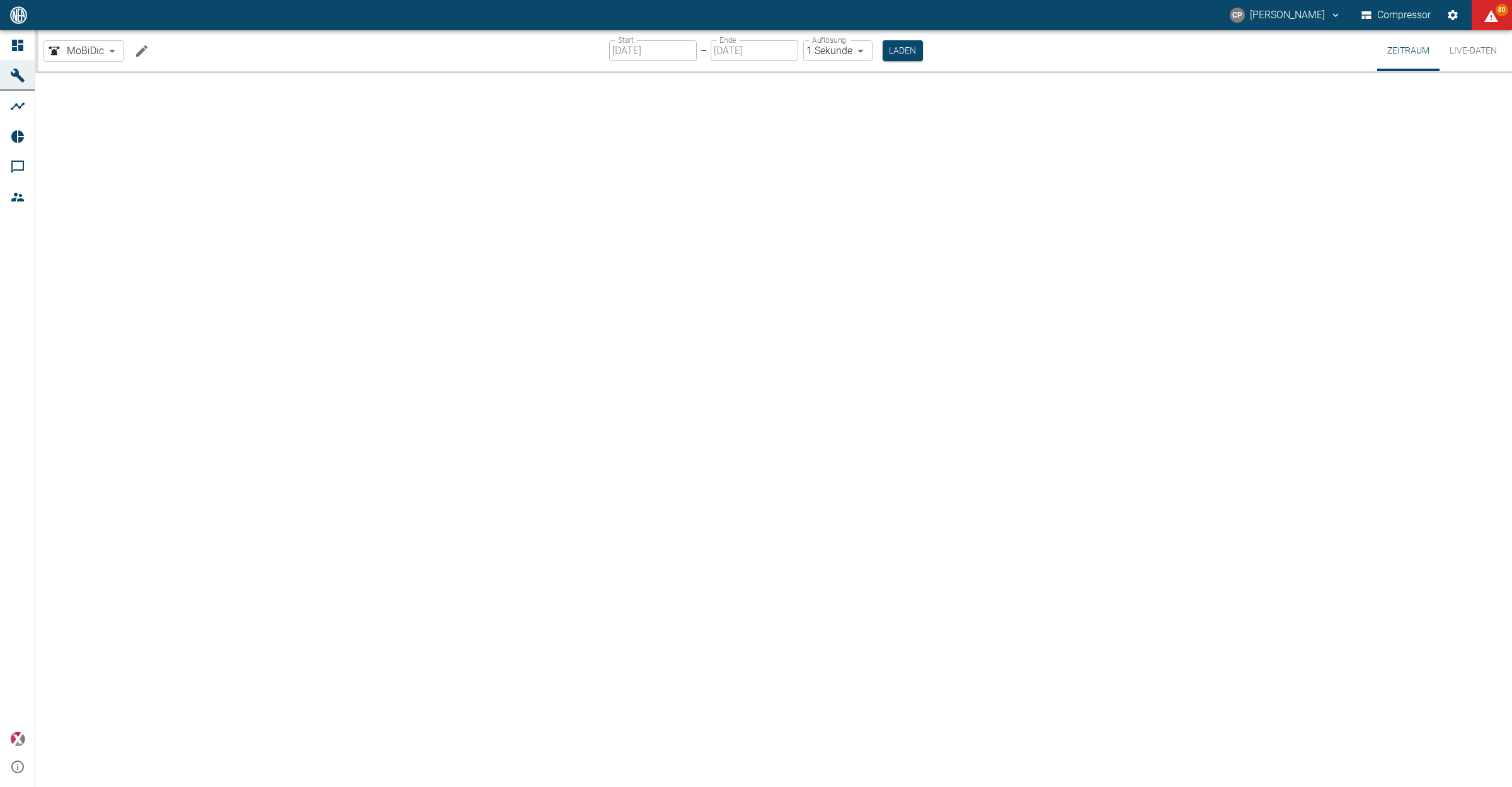
type input "2min"
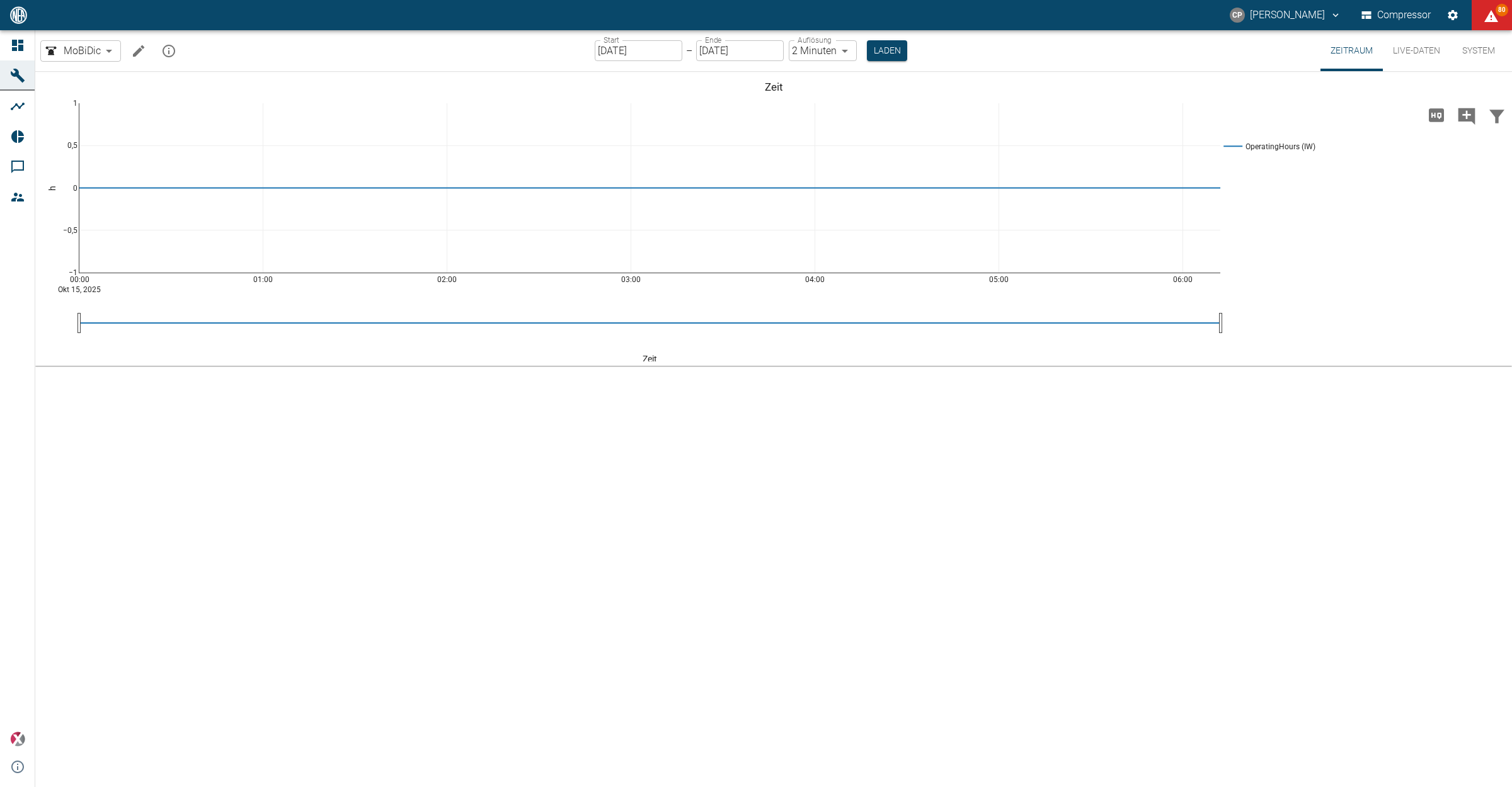
click at [1417, 44] on button "Live-Daten" at bounding box center [1416, 51] width 68 height 41
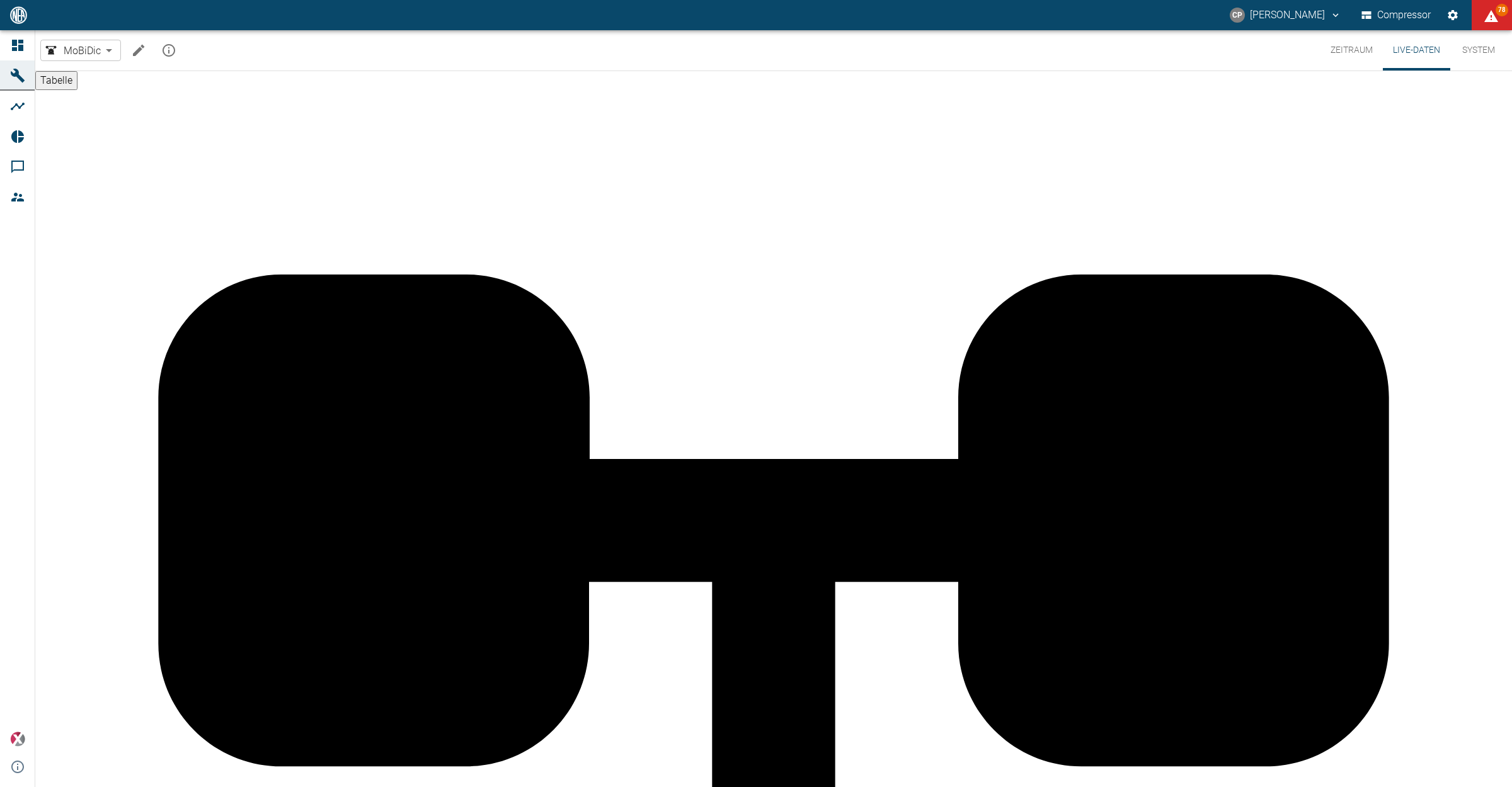
scroll to position [2507, 0]
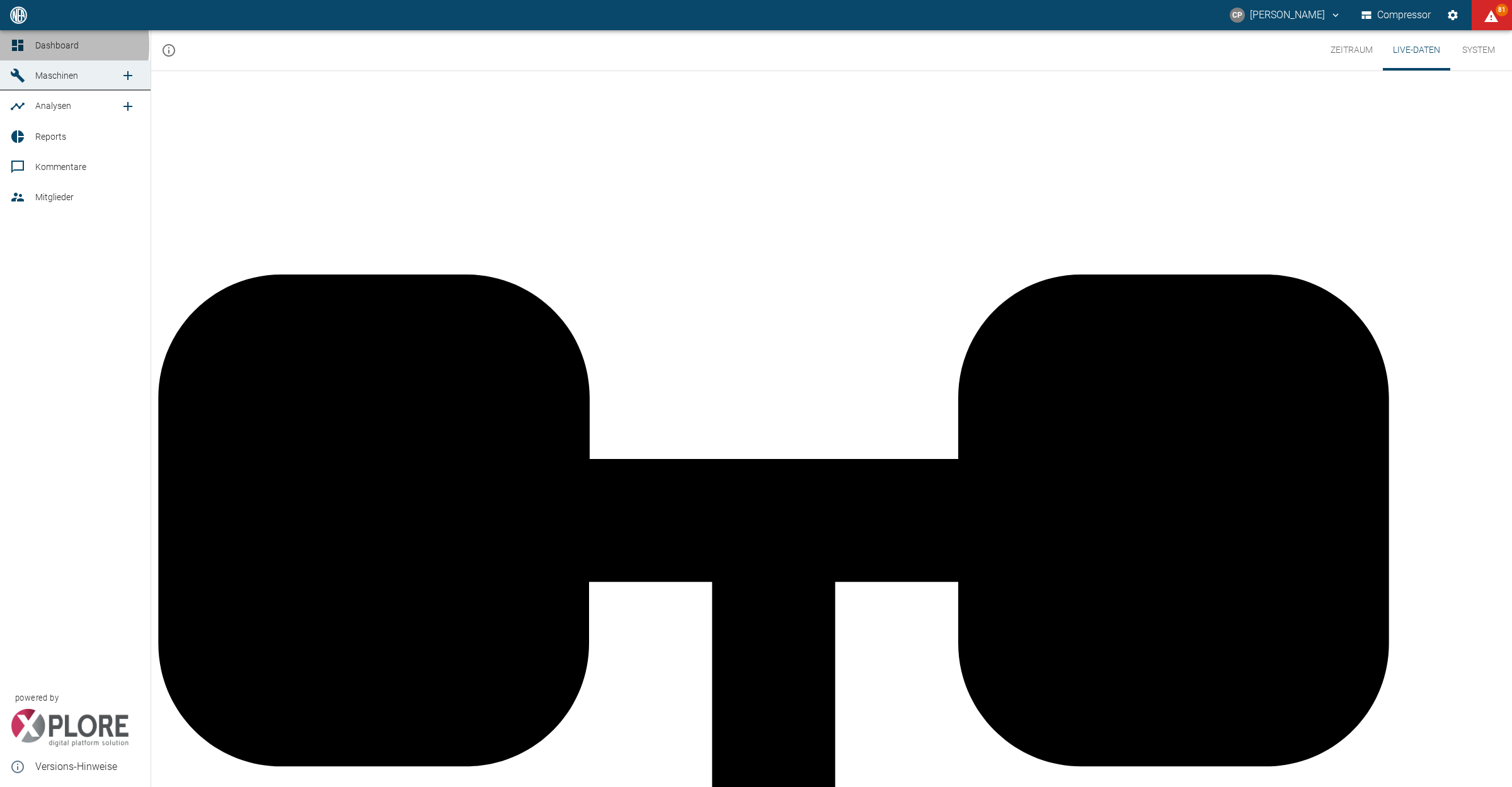
click at [23, 44] on icon at bounding box center [18, 45] width 11 height 11
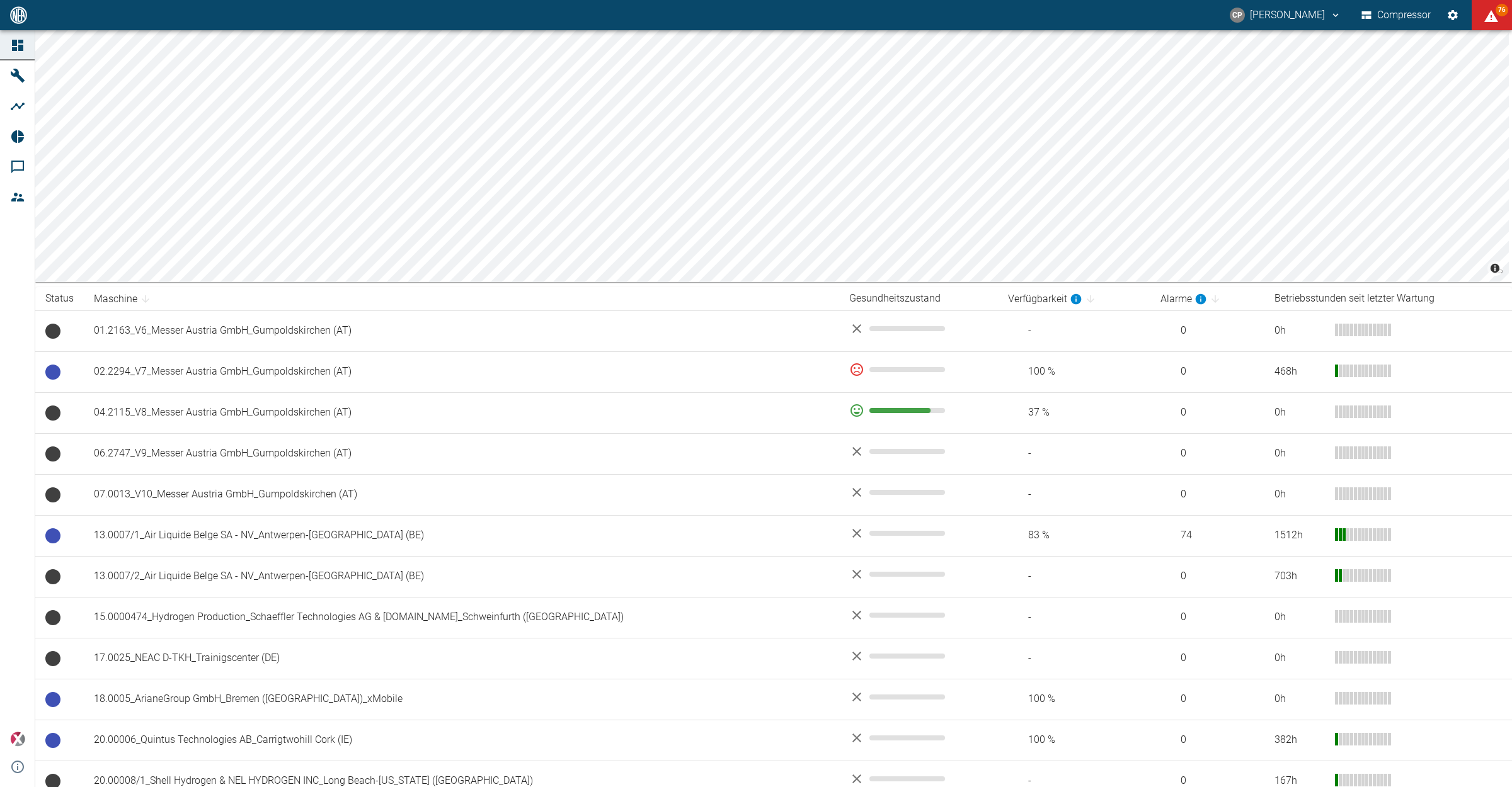
drag, startPoint x: 965, startPoint y: 473, endPoint x: 685, endPoint y: 291, distance: 334.0
click at [685, 291] on th "Maschine" at bounding box center [461, 299] width 755 height 23
drag, startPoint x: 685, startPoint y: 291, endPoint x: 662, endPoint y: 294, distance: 23.2
click at [662, 294] on th "Maschine" at bounding box center [461, 299] width 755 height 23
